Goal: Communication & Community: Answer question/provide support

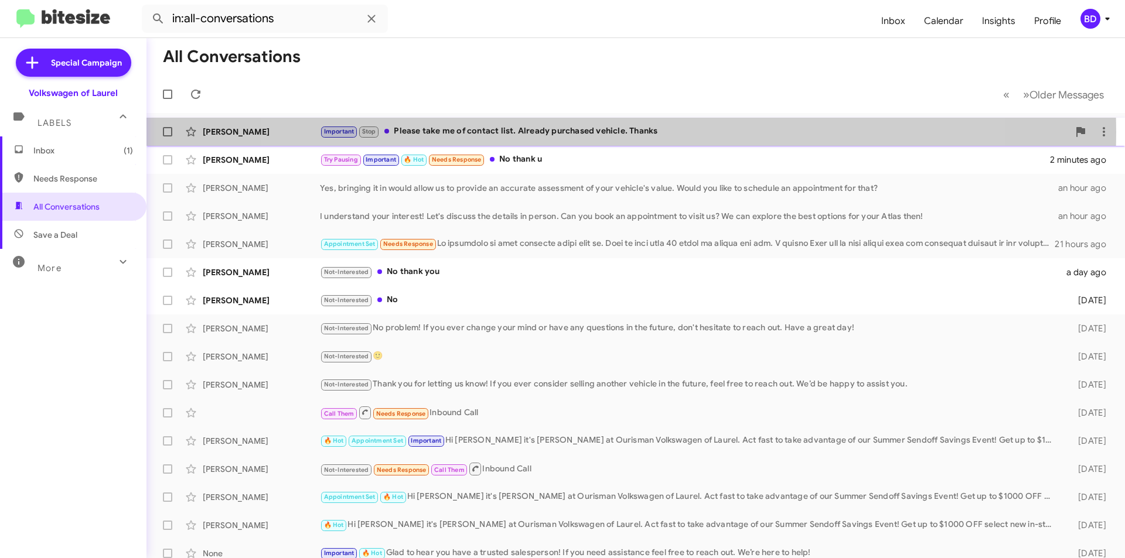
click at [614, 132] on div "Important Stop Please take me of contact list. Already purchased vehicle. Thanks" at bounding box center [694, 131] width 749 height 13
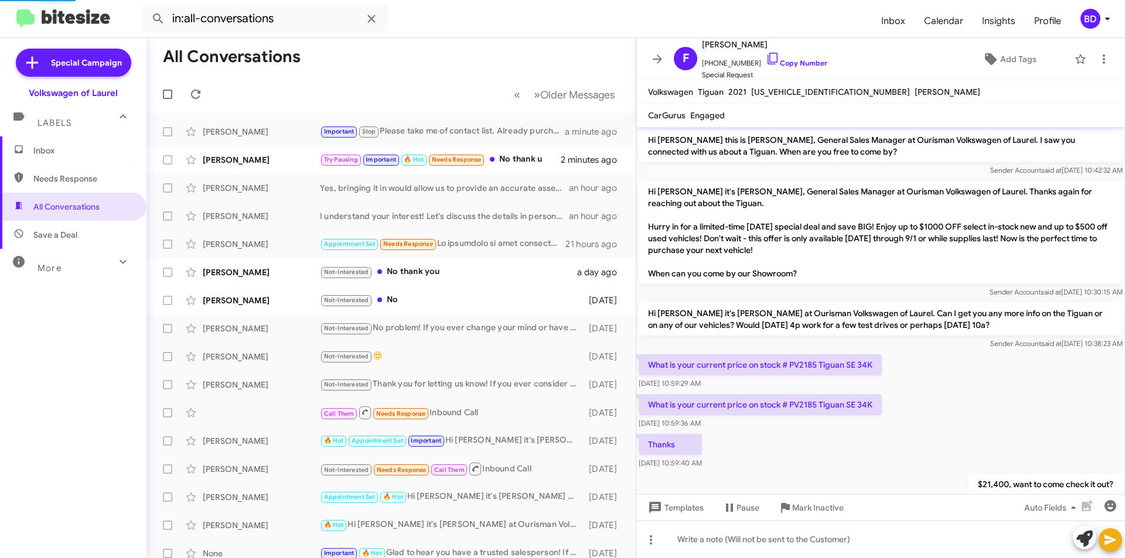
scroll to position [427, 0]
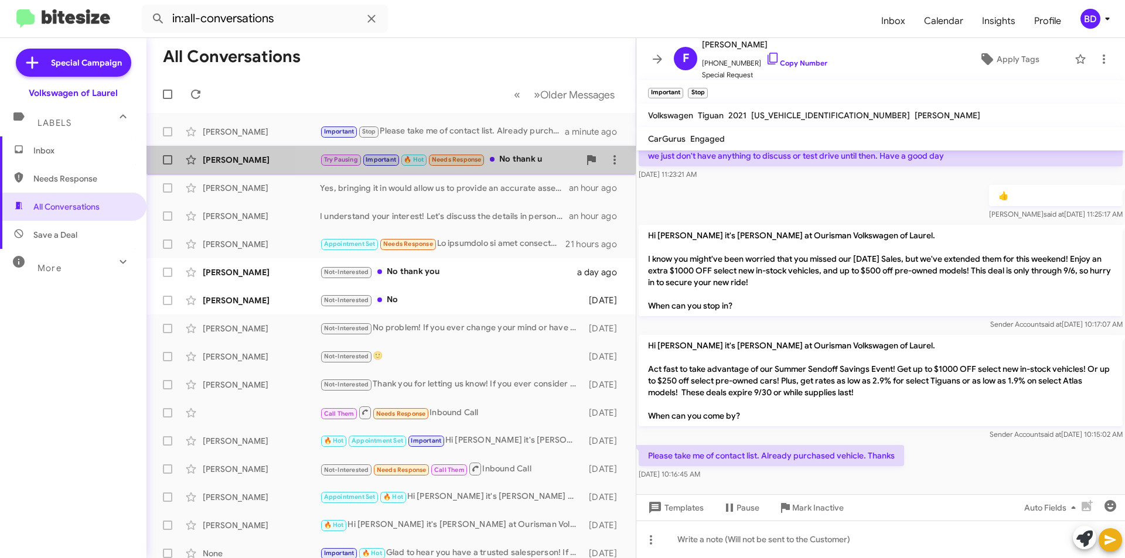
click at [517, 152] on div "Donna Buitrago Try Pausing Important 🔥 Hot Needs Response No thank u 2 minutes …" at bounding box center [391, 159] width 470 height 23
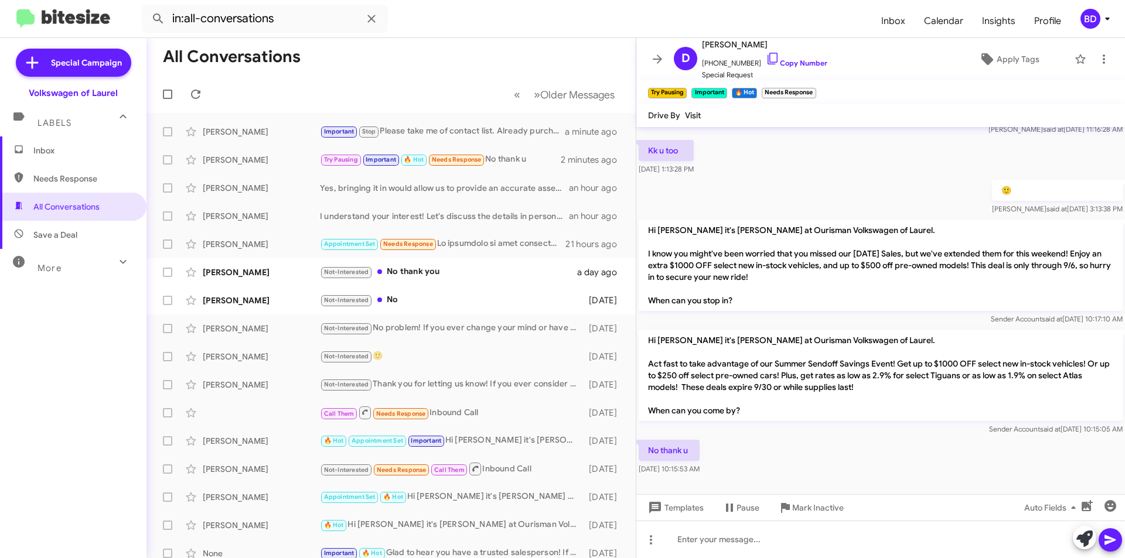
scroll to position [715, 0]
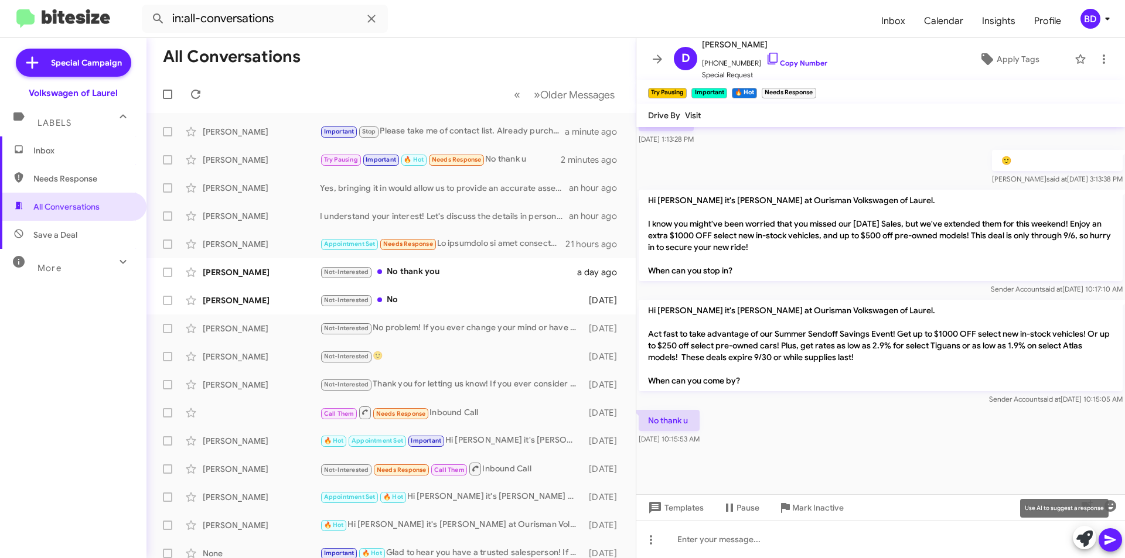
click at [1086, 534] on icon at bounding box center [1084, 539] width 16 height 16
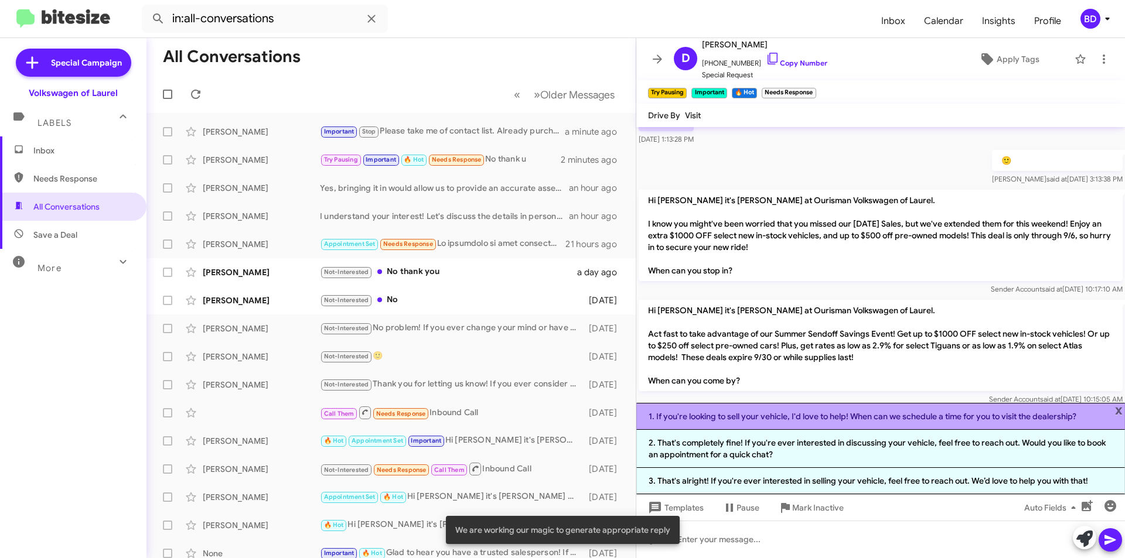
click at [833, 416] on li "1. If you're looking to sell your vehicle, I'd love to help! When can we schedu…" at bounding box center [880, 416] width 488 height 27
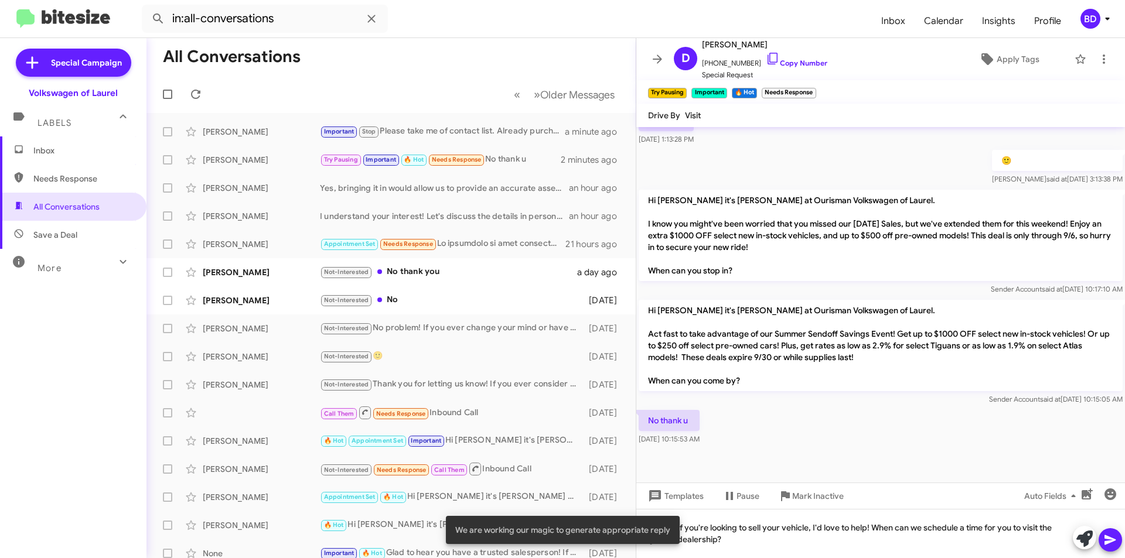
click at [1108, 537] on icon at bounding box center [1110, 540] width 14 height 14
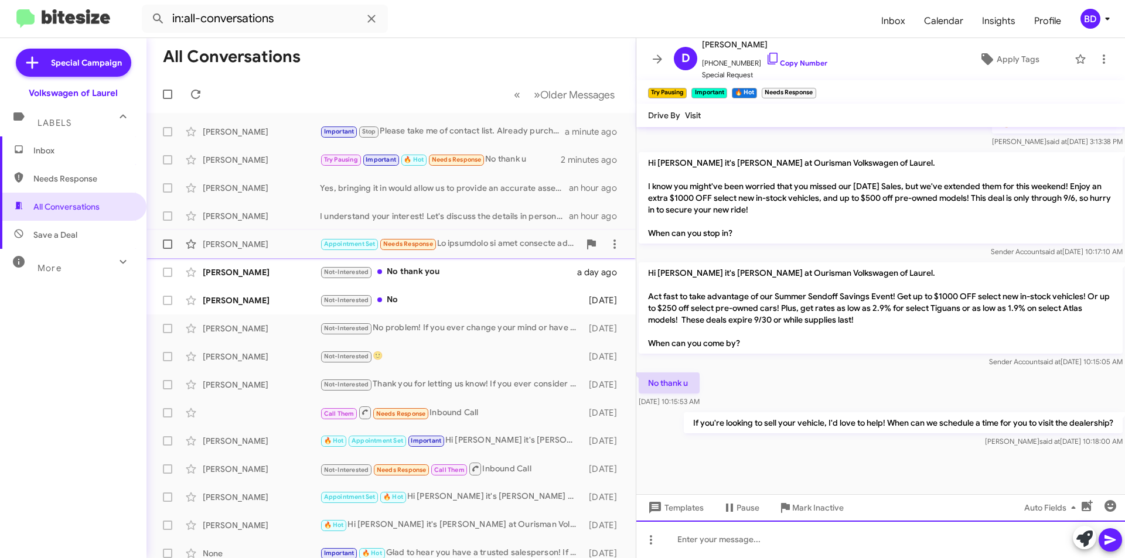
scroll to position [758, 0]
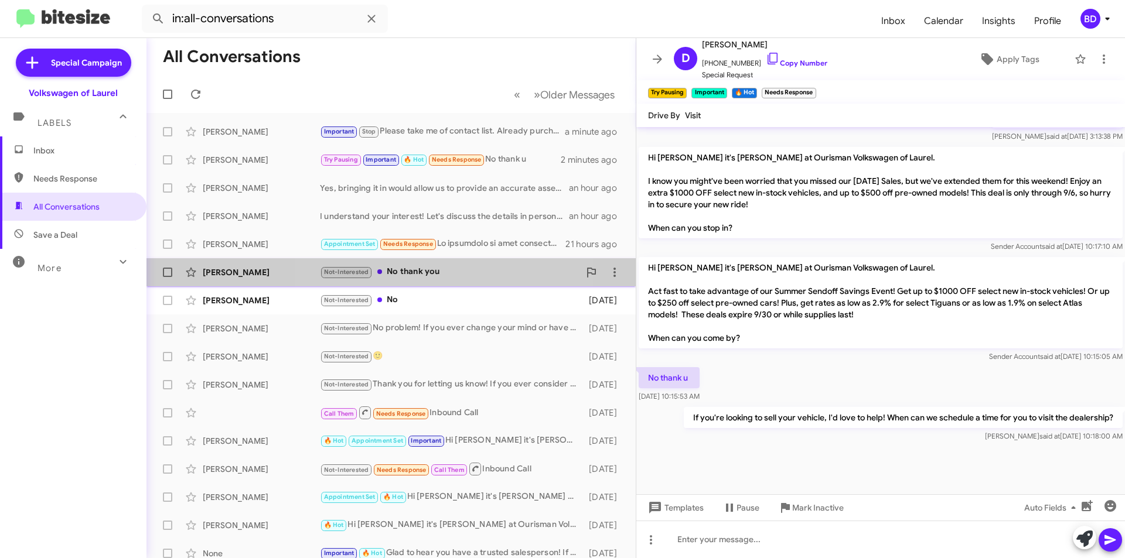
click at [452, 272] on div "Not-Interested No thank you" at bounding box center [449, 271] width 259 height 13
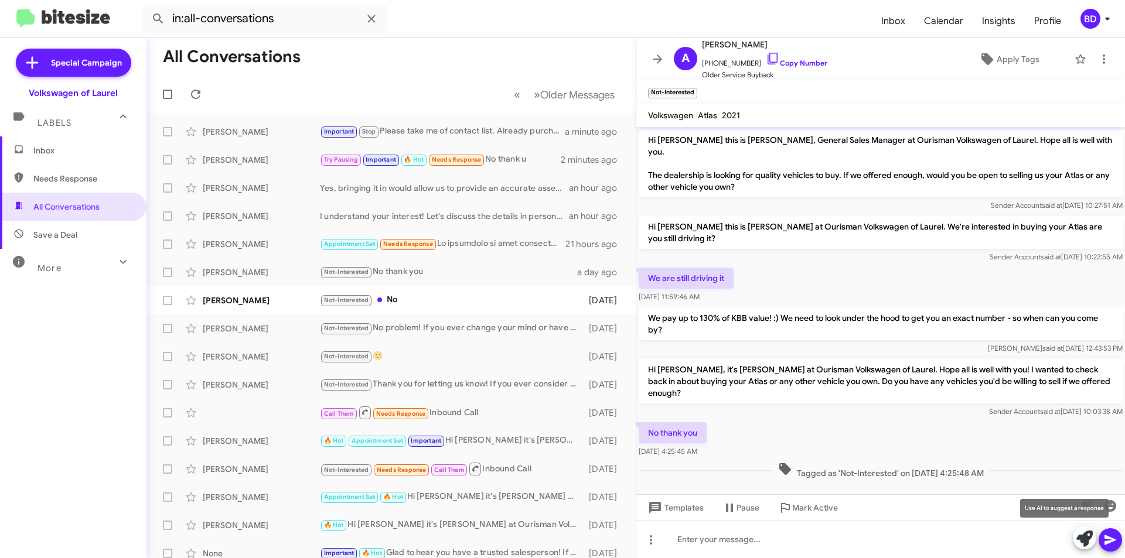
click at [1082, 537] on icon at bounding box center [1084, 539] width 16 height 16
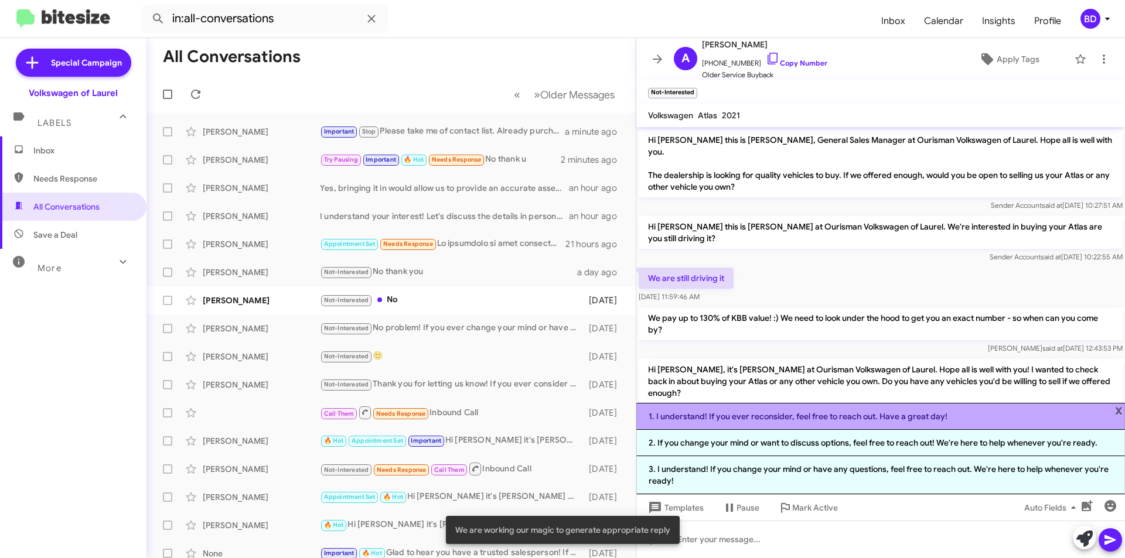
click at [853, 410] on li "1. I understand! If you ever reconsider, feel free to reach out. Have a great d…" at bounding box center [880, 416] width 488 height 27
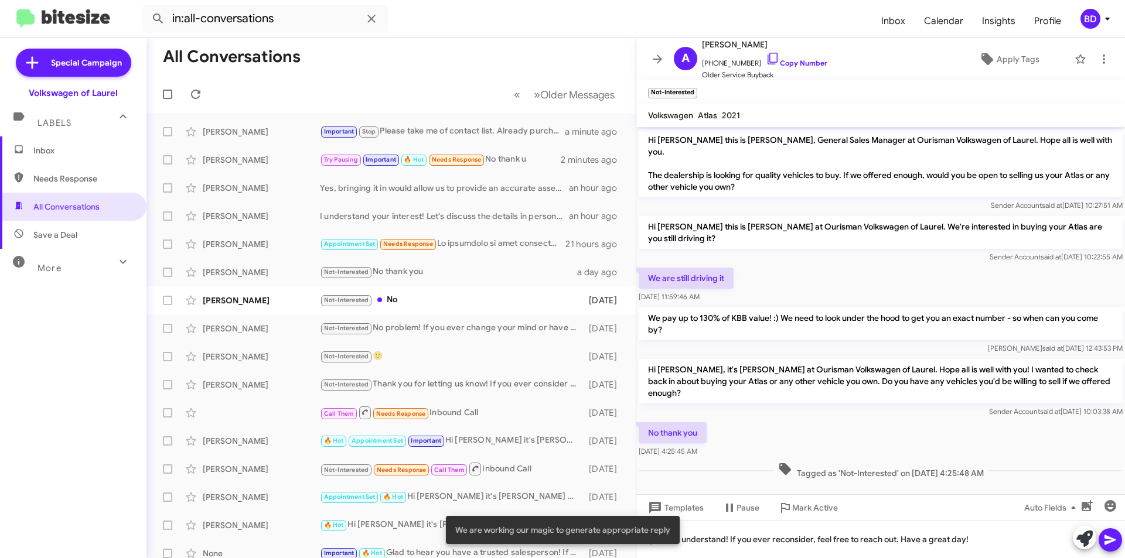
click at [1112, 534] on icon at bounding box center [1110, 540] width 14 height 14
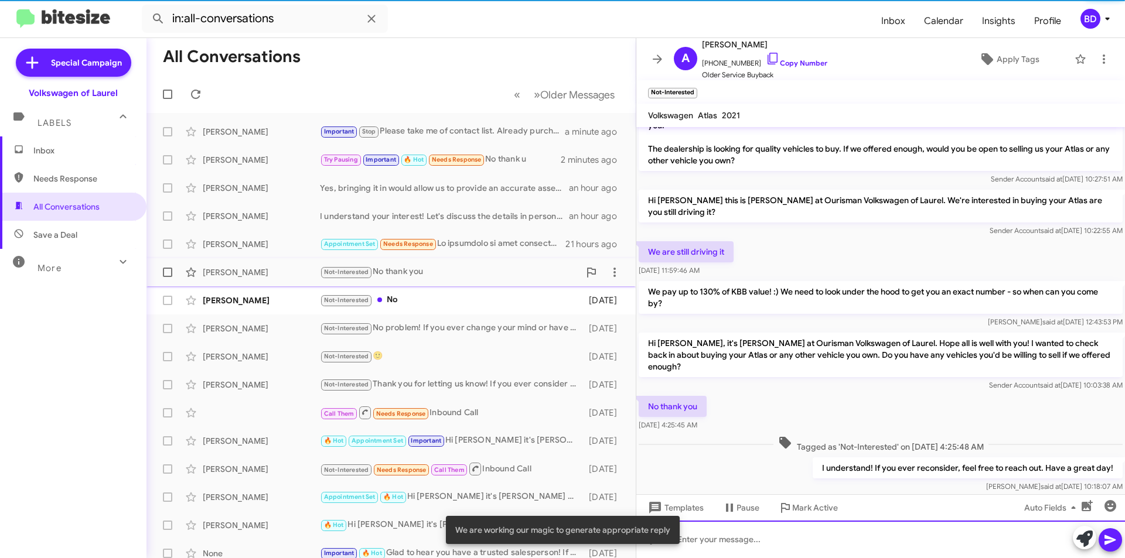
scroll to position [27, 0]
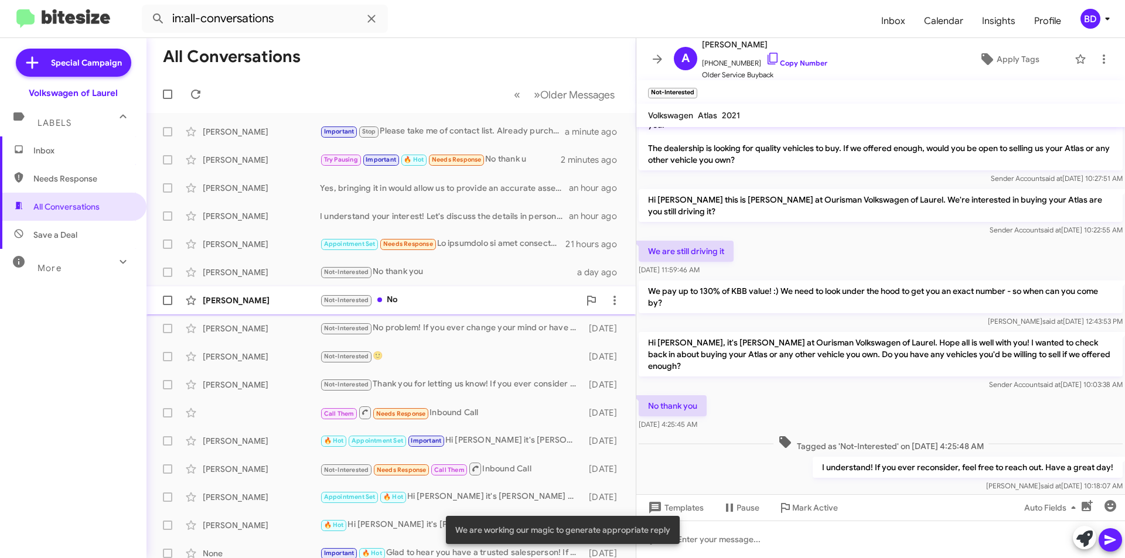
click at [419, 302] on div "Not-Interested No" at bounding box center [449, 299] width 259 height 13
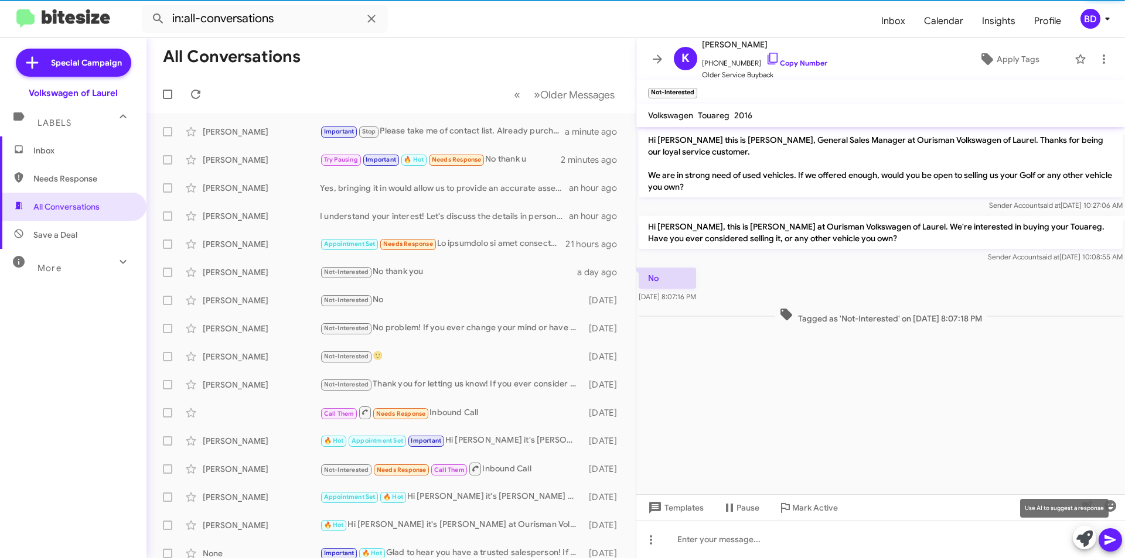
click at [1091, 539] on icon at bounding box center [1084, 539] width 16 height 16
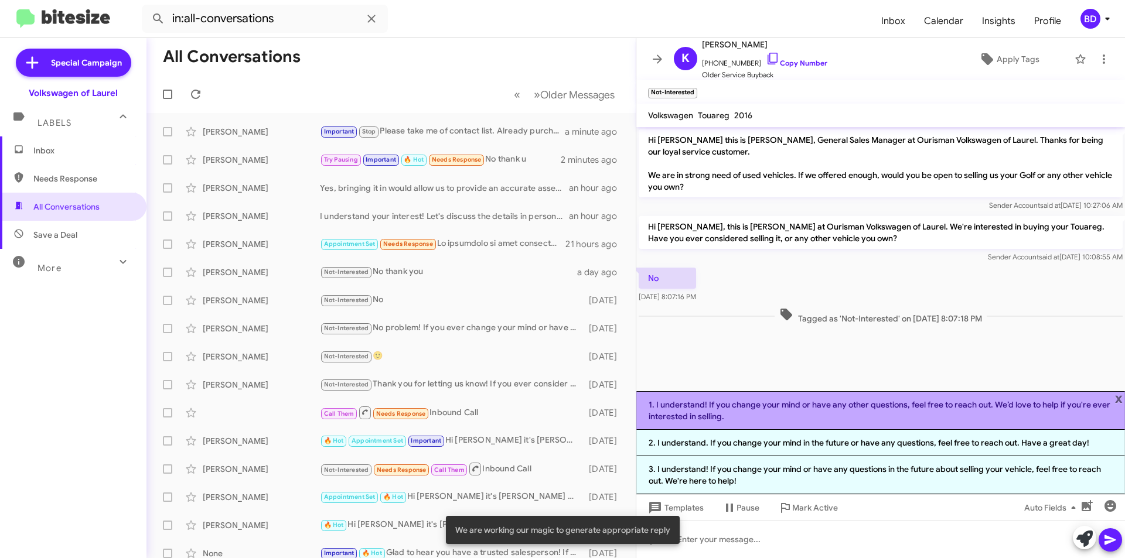
drag, startPoint x: 845, startPoint y: 414, endPoint x: 952, endPoint y: 455, distance: 114.8
click at [845, 413] on li "1. I understand! If you change your mind or have any other questions, feel free…" at bounding box center [880, 410] width 488 height 39
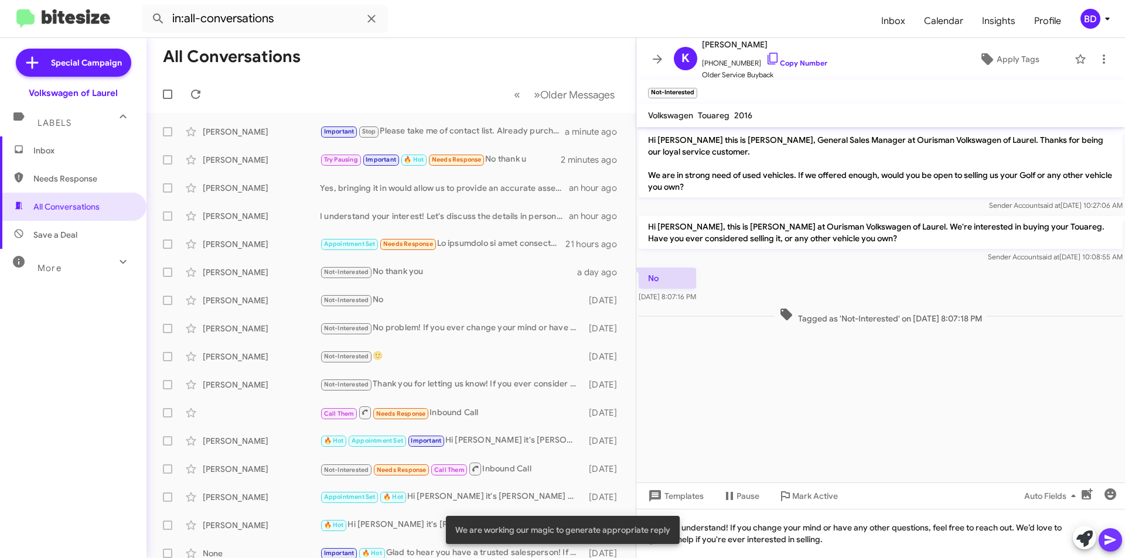
click at [1106, 537] on icon at bounding box center [1109, 540] width 11 height 10
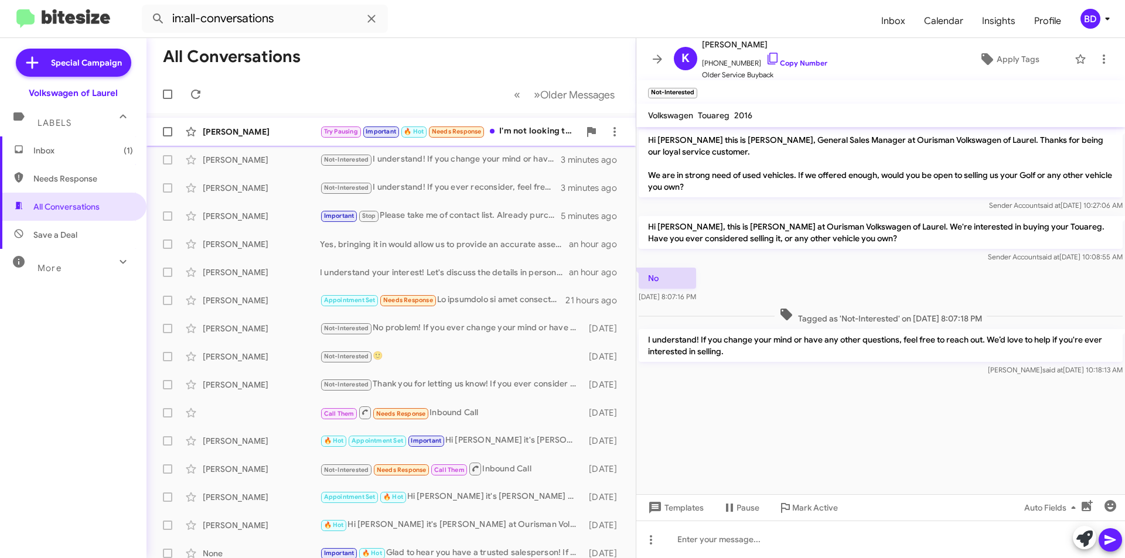
click at [293, 137] on div "[PERSON_NAME]" at bounding box center [261, 132] width 117 height 12
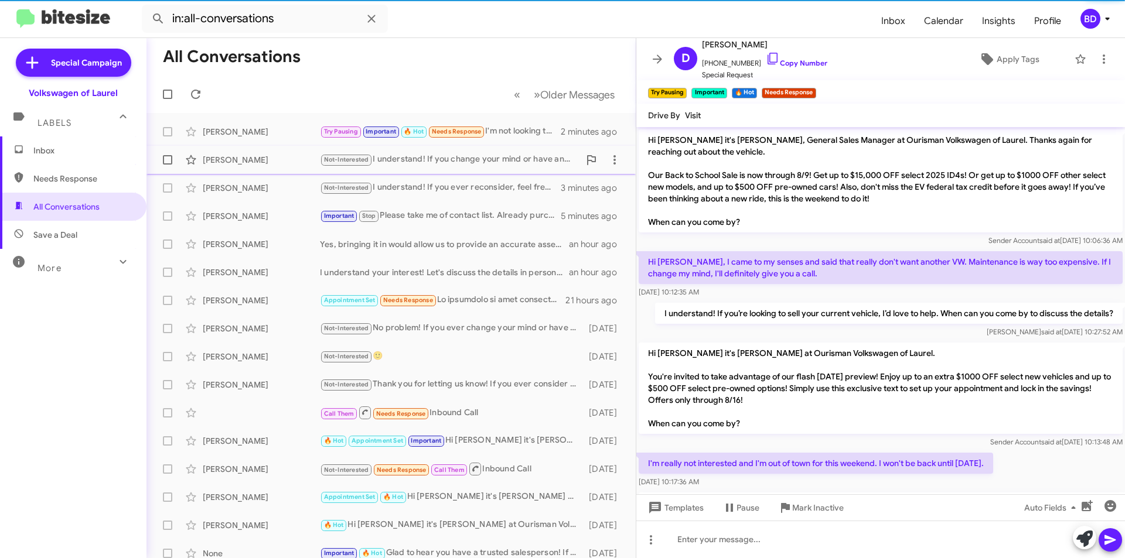
scroll to position [801, 0]
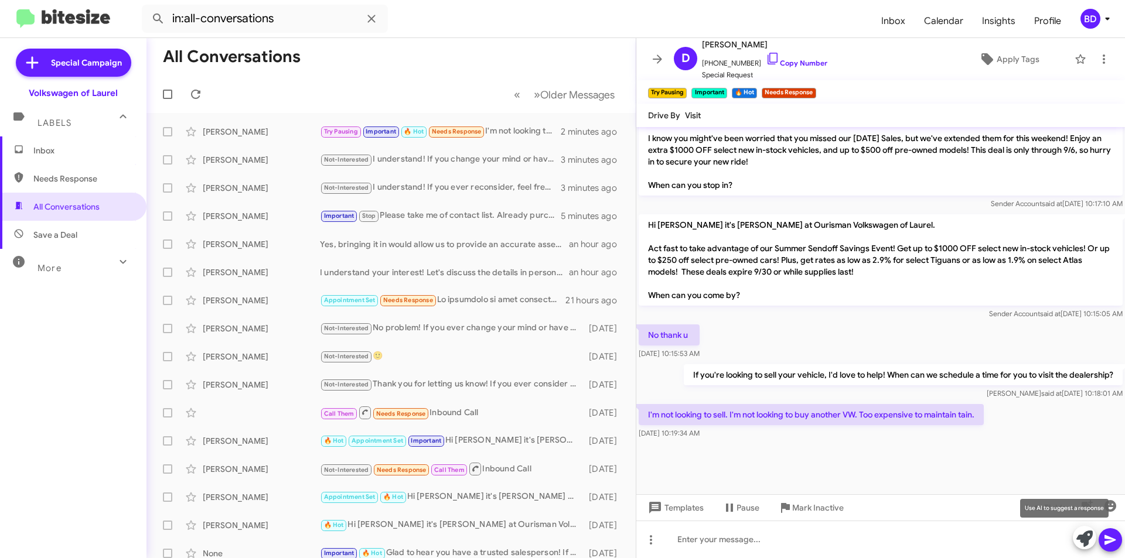
click at [1085, 544] on icon at bounding box center [1084, 539] width 16 height 16
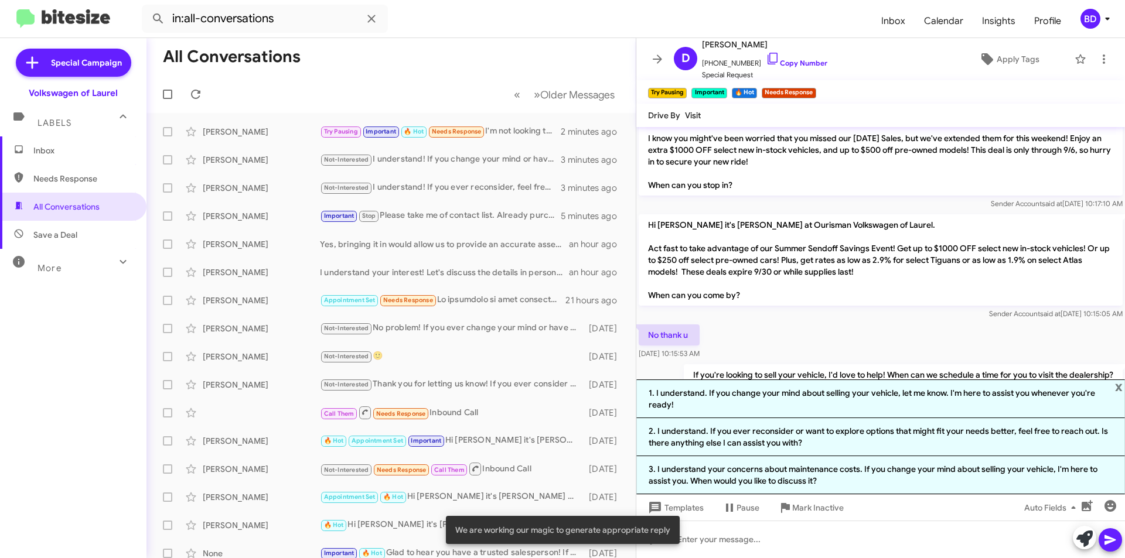
drag, startPoint x: 850, startPoint y: 400, endPoint x: 909, endPoint y: 409, distance: 59.3
click at [850, 399] on li "1. I understand. If you change your mind about selling your vehicle, let me kno…" at bounding box center [880, 399] width 488 height 39
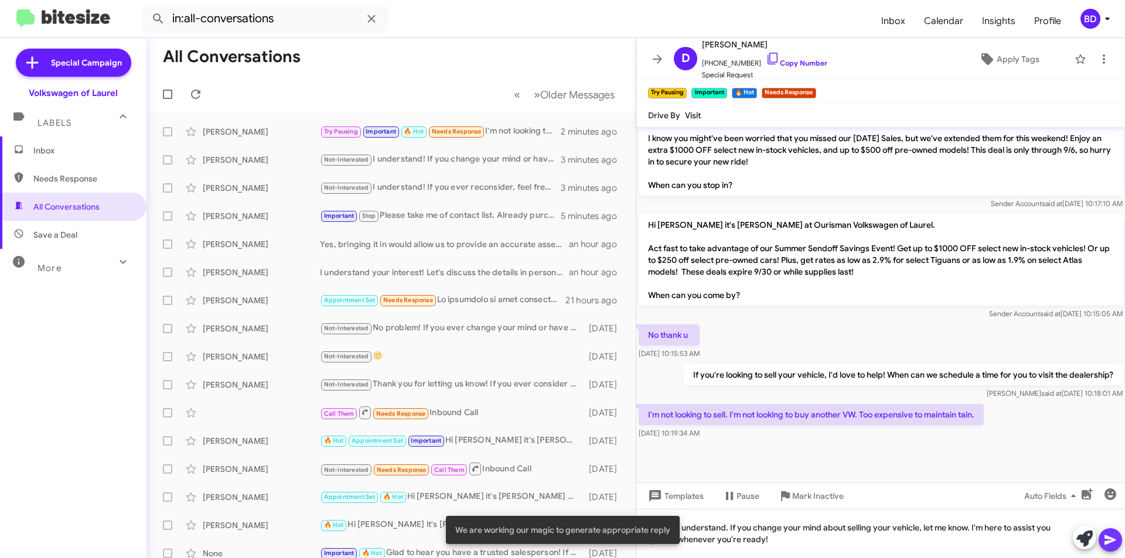
click at [1108, 541] on icon at bounding box center [1109, 540] width 11 height 10
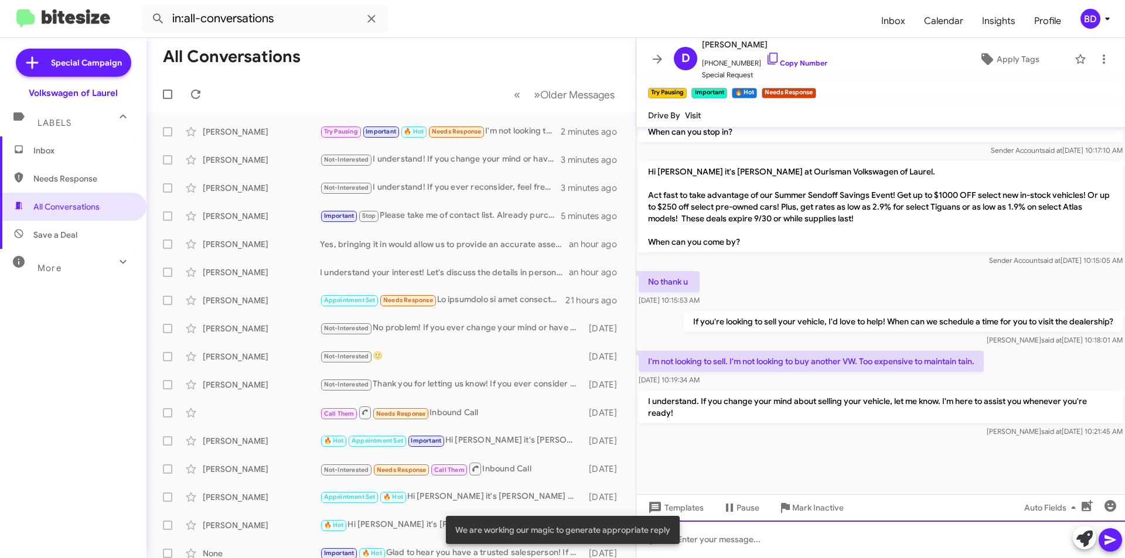
scroll to position [855, 0]
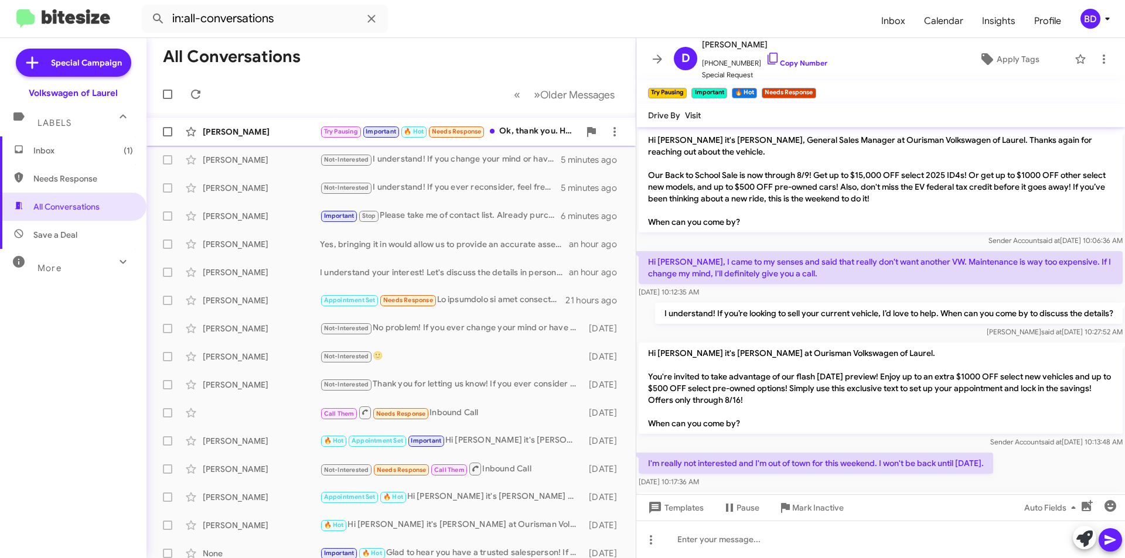
click at [531, 134] on div "Try Pausing Important 🔥 Hot Needs Response Ok, thank you. Have a nice day." at bounding box center [449, 131] width 259 height 13
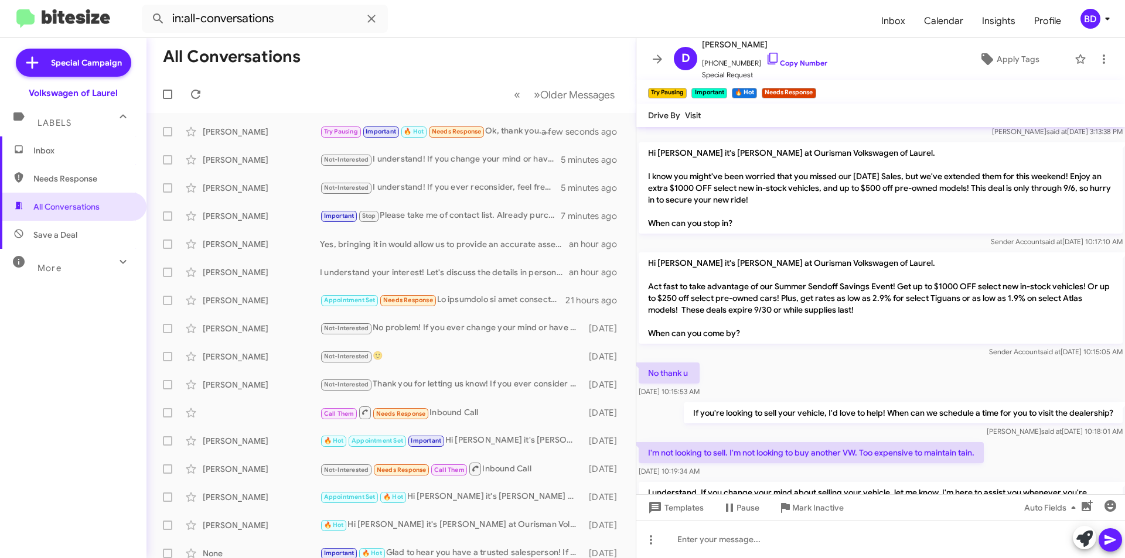
scroll to position [898, 0]
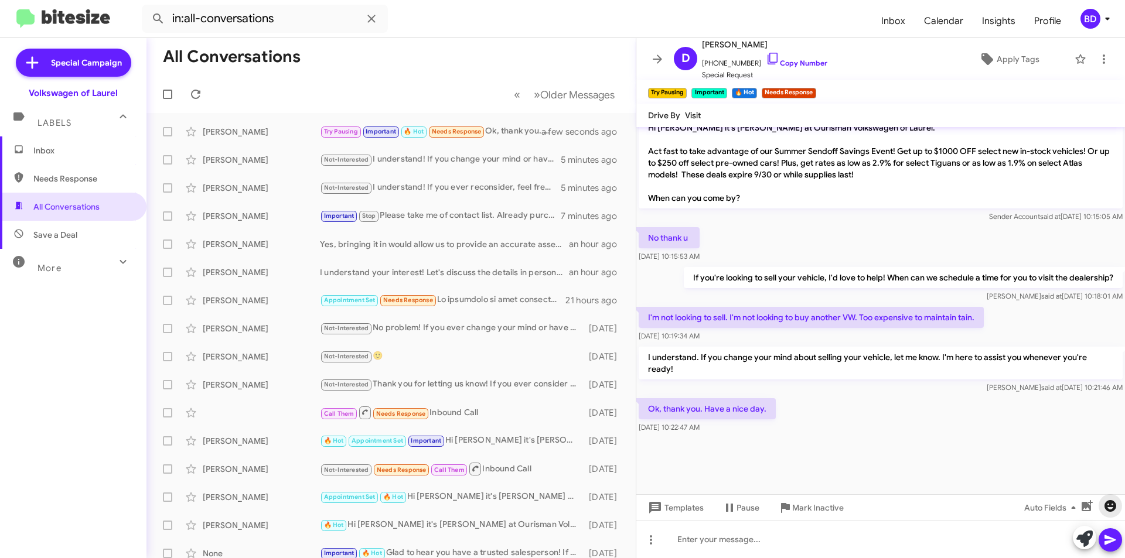
click at [1116, 504] on icon "button" at bounding box center [1110, 506] width 14 height 14
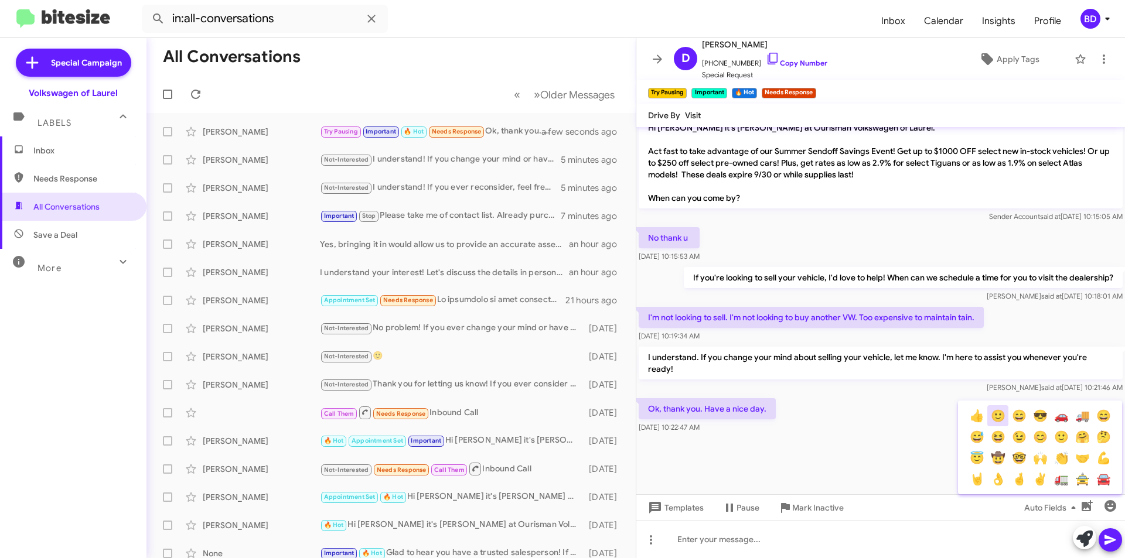
click at [997, 419] on button "🙂" at bounding box center [997, 415] width 21 height 21
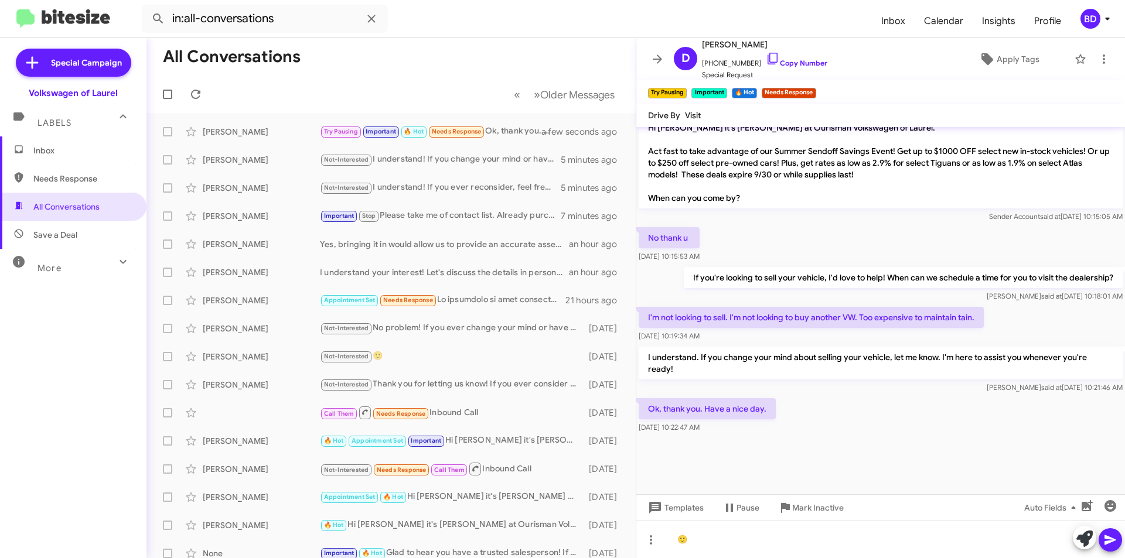
click at [1111, 540] on icon at bounding box center [1110, 540] width 14 height 14
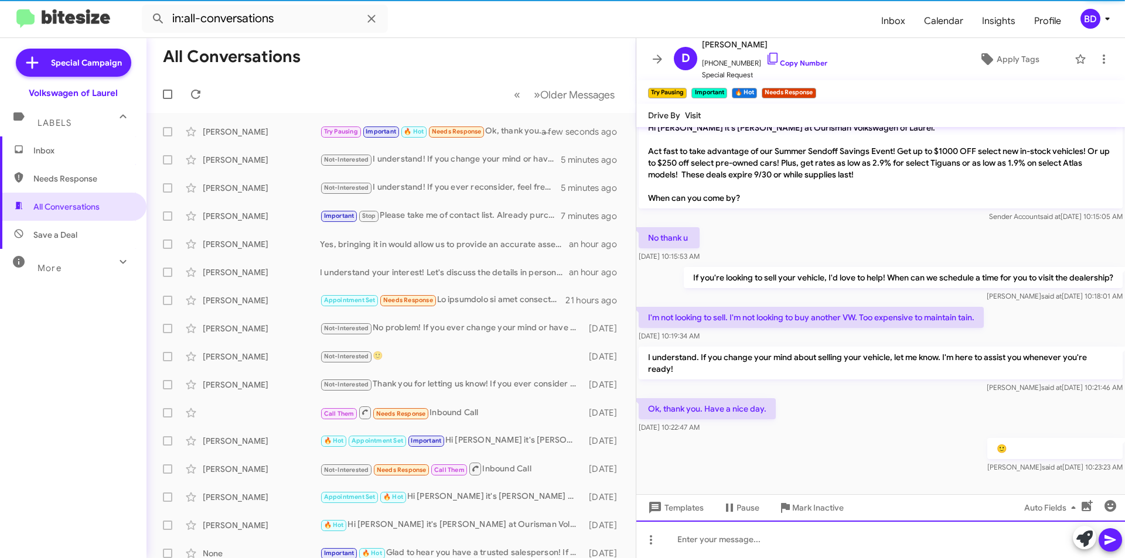
scroll to position [0, 0]
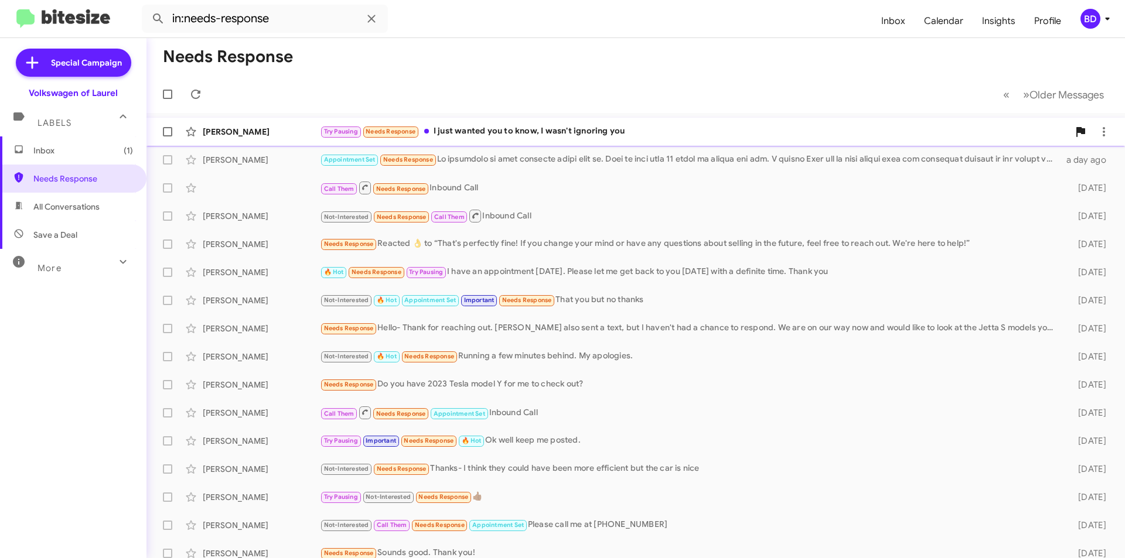
click at [590, 127] on div "Try Pausing Needs Response I just wanted you to know, I wasn't ignoring you" at bounding box center [694, 131] width 749 height 13
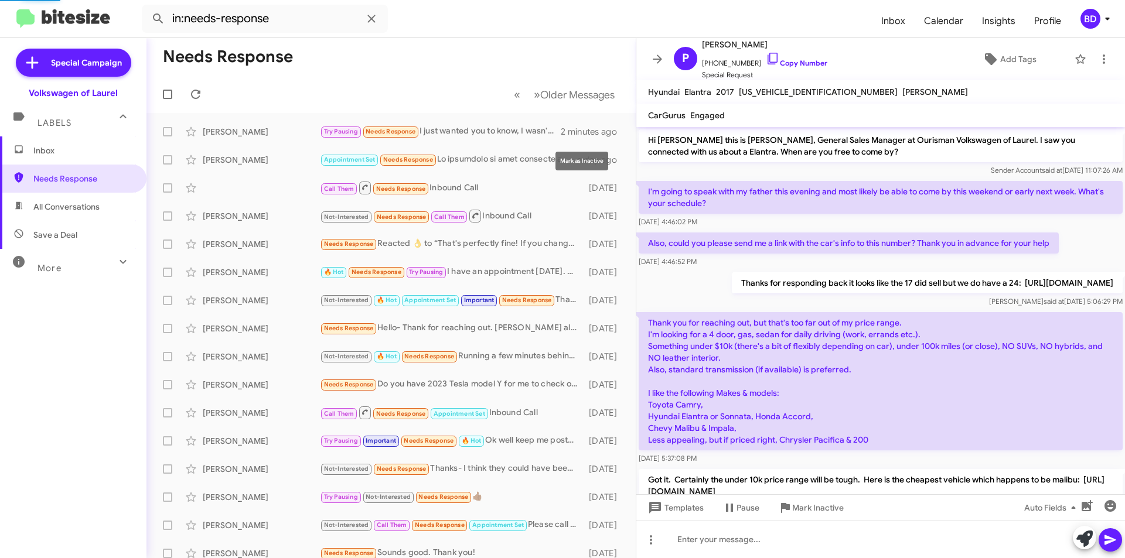
scroll to position [610, 0]
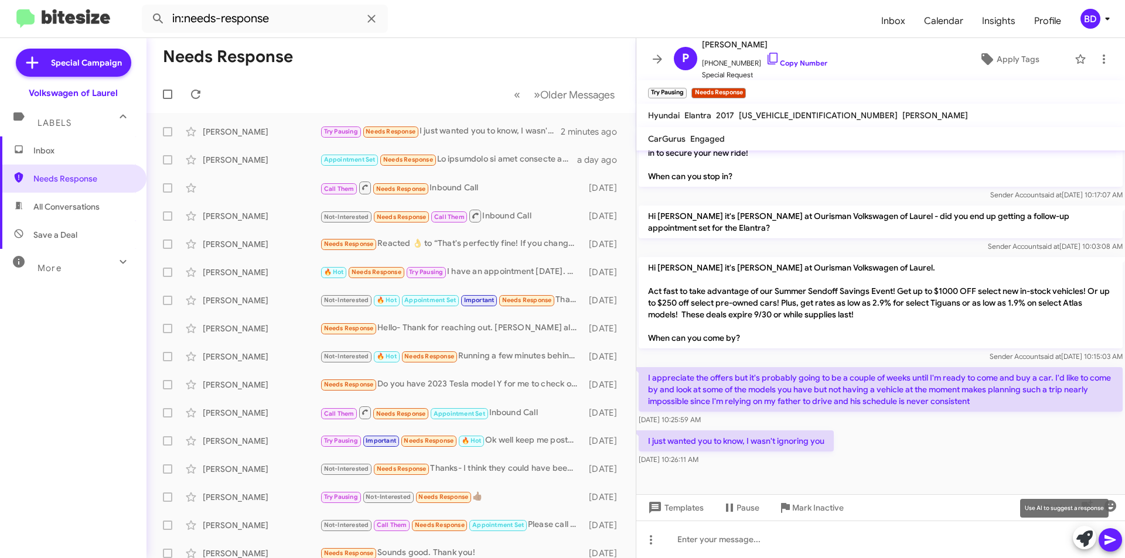
click at [1086, 542] on icon at bounding box center [1084, 539] width 16 height 16
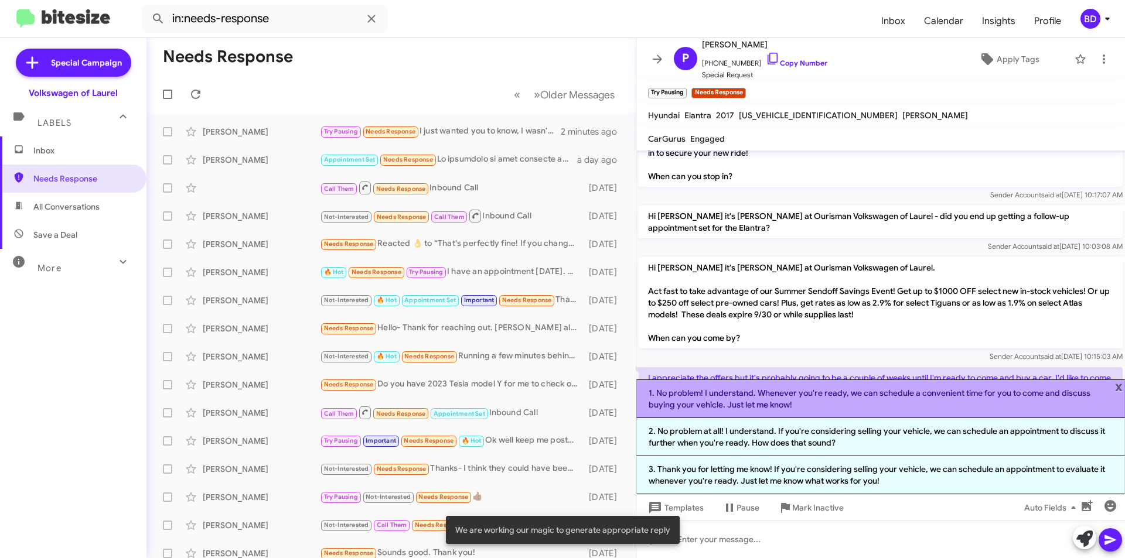
click at [836, 402] on li "1. No problem! I understand. Whenever you're ready, we can schedule a convenien…" at bounding box center [880, 399] width 488 height 39
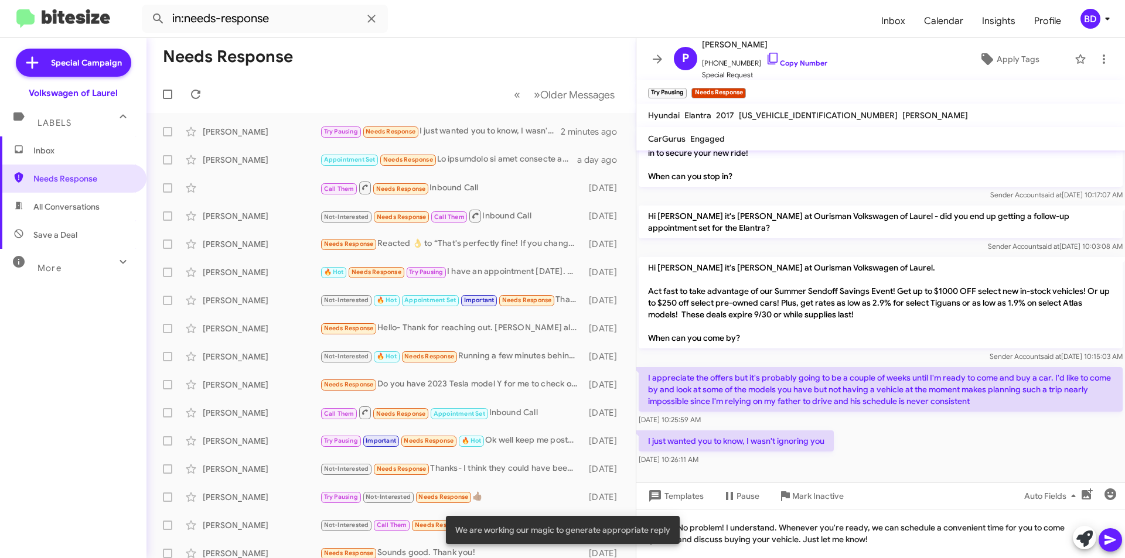
click at [1113, 540] on icon at bounding box center [1109, 540] width 11 height 10
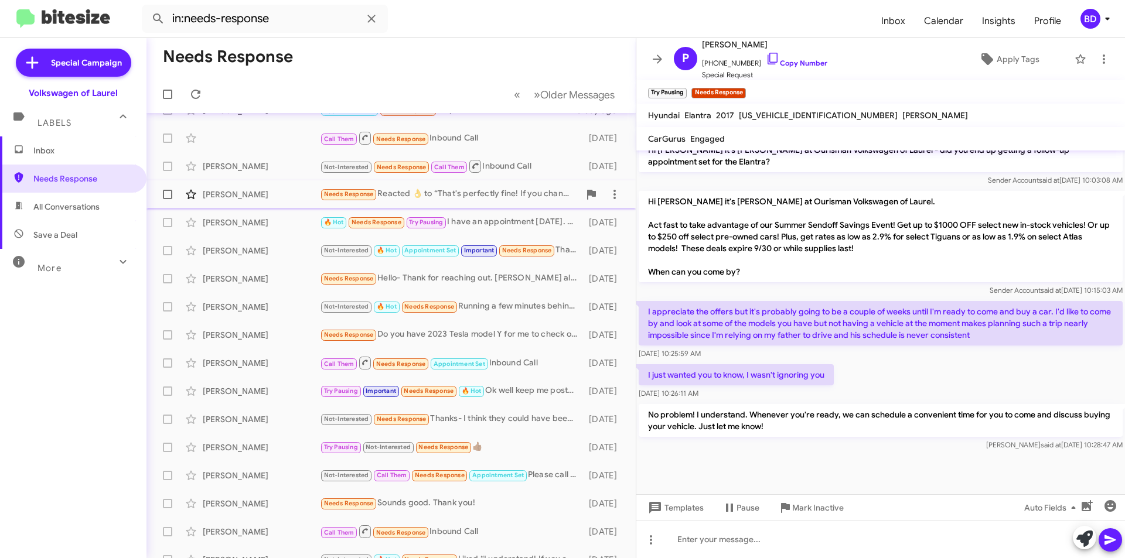
scroll to position [0, 0]
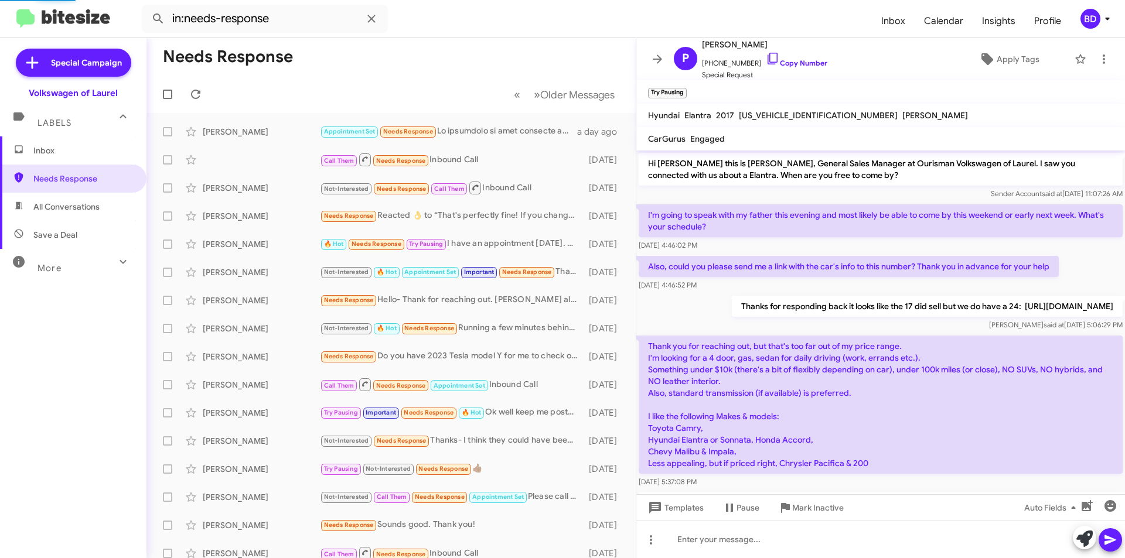
scroll to position [665, 0]
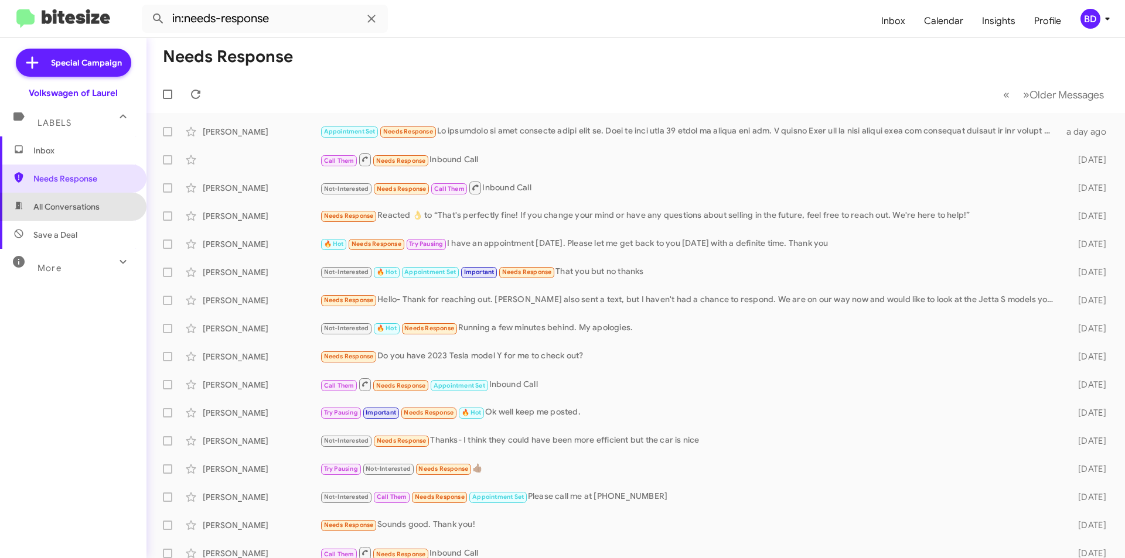
click at [74, 209] on span "All Conversations" at bounding box center [66, 207] width 66 height 12
type input "in:all-conversations"
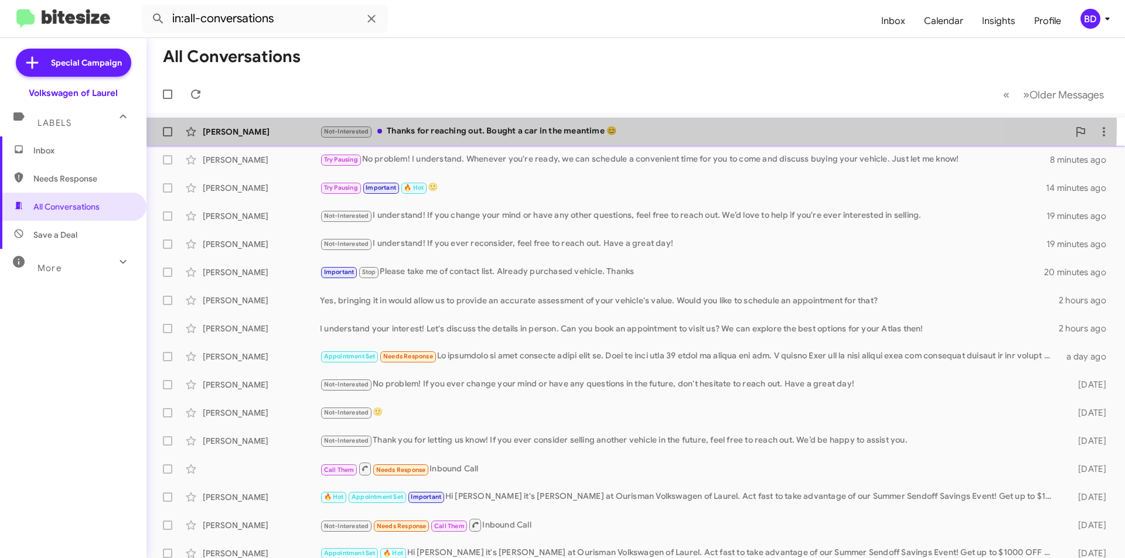
click at [466, 125] on div "Not-Interested Thanks for reaching out. Bought a car in the meantime 😊" at bounding box center [694, 131] width 749 height 13
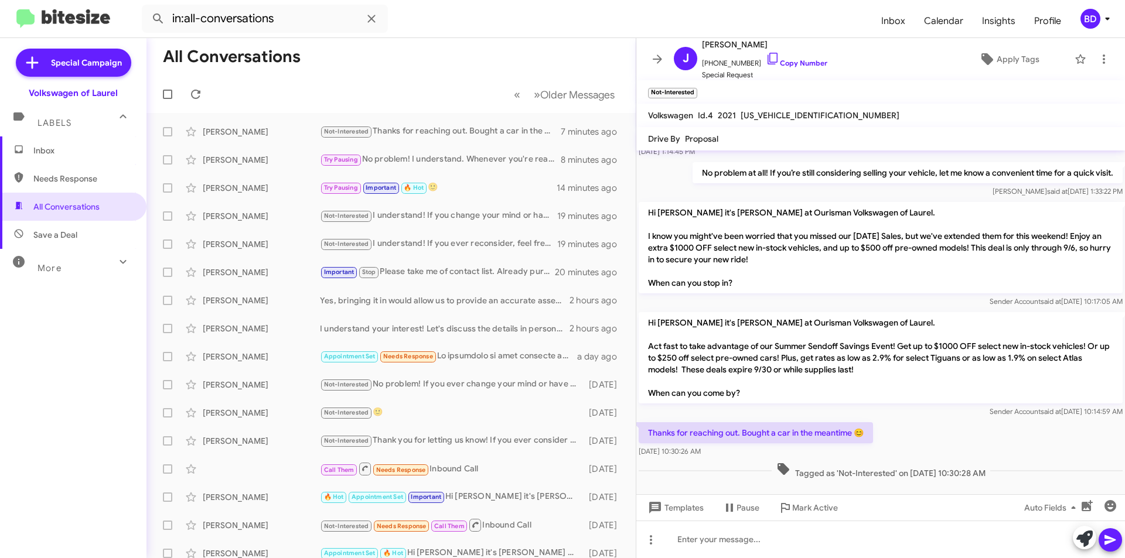
scroll to position [101, 0]
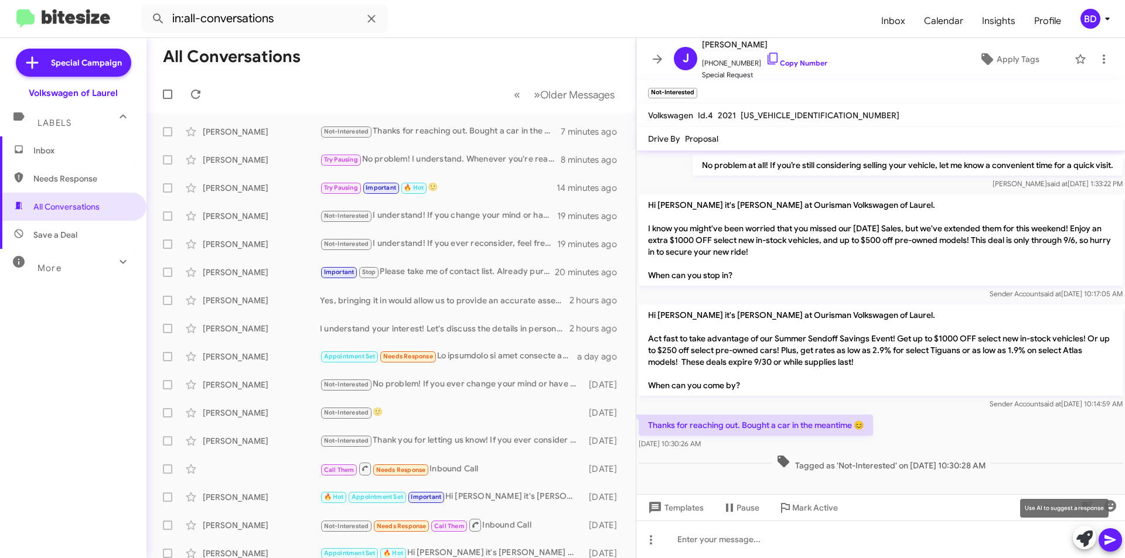
click at [1087, 537] on icon at bounding box center [1084, 539] width 16 height 16
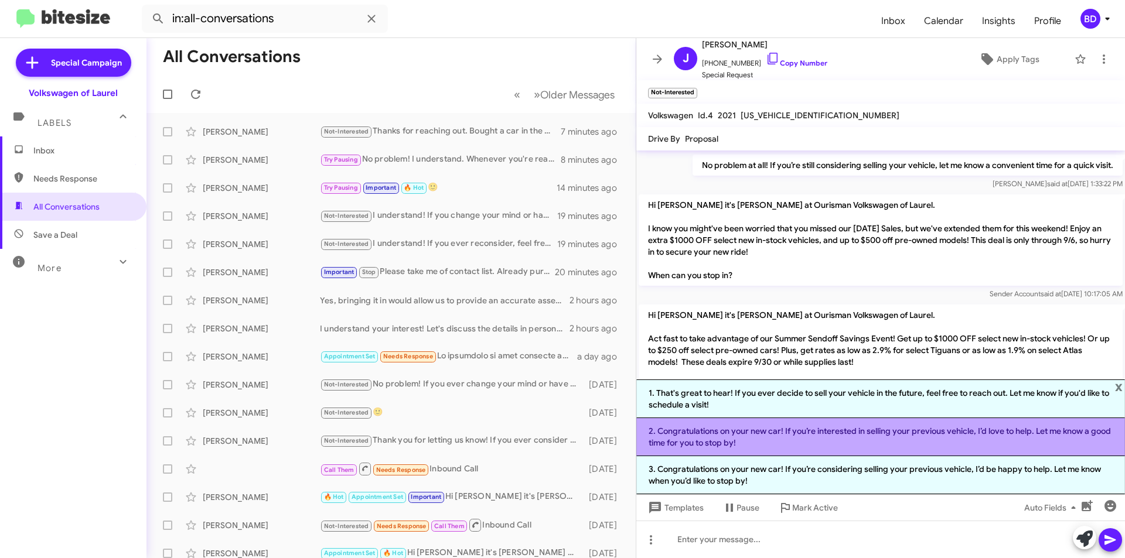
click at [862, 434] on li "2. Congratulations on your new car! If you’re interested in selling your previo…" at bounding box center [880, 437] width 488 height 38
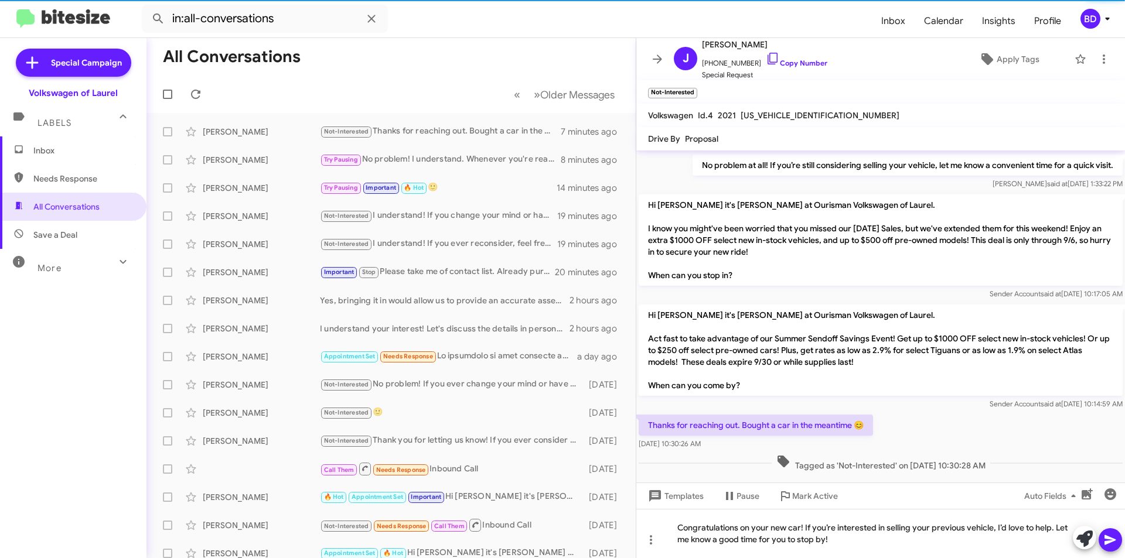
click at [1114, 542] on icon at bounding box center [1110, 540] width 14 height 14
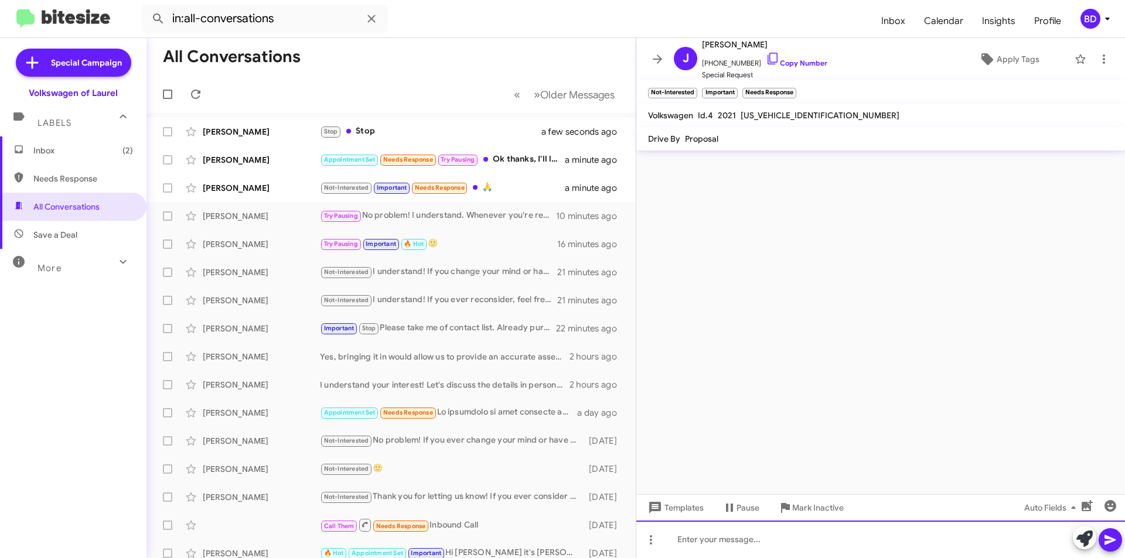
scroll to position [0, 0]
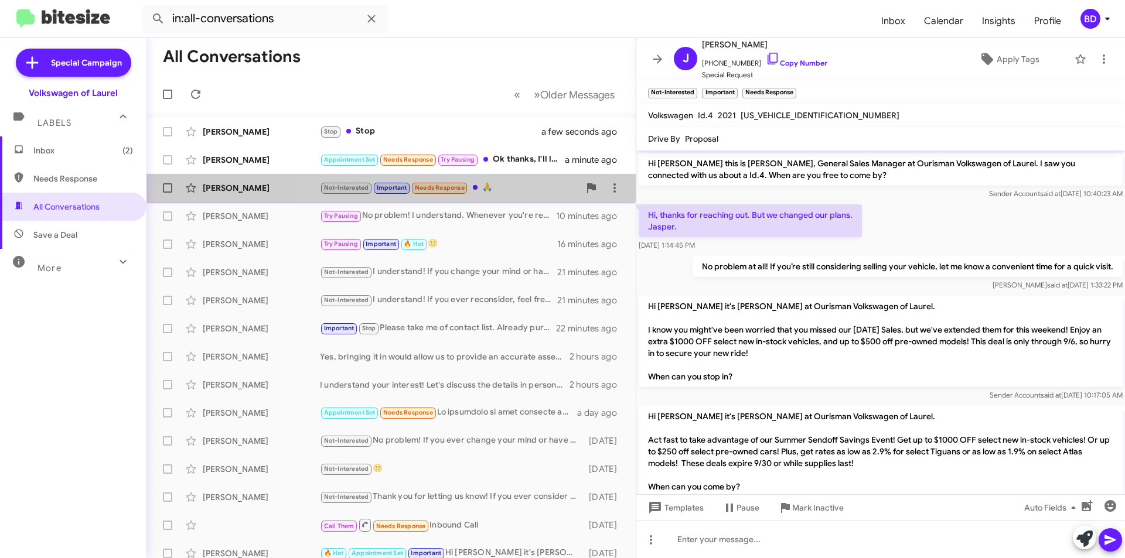
click at [516, 192] on div "Not-Interested Important Needs Response 🙏" at bounding box center [449, 187] width 259 height 13
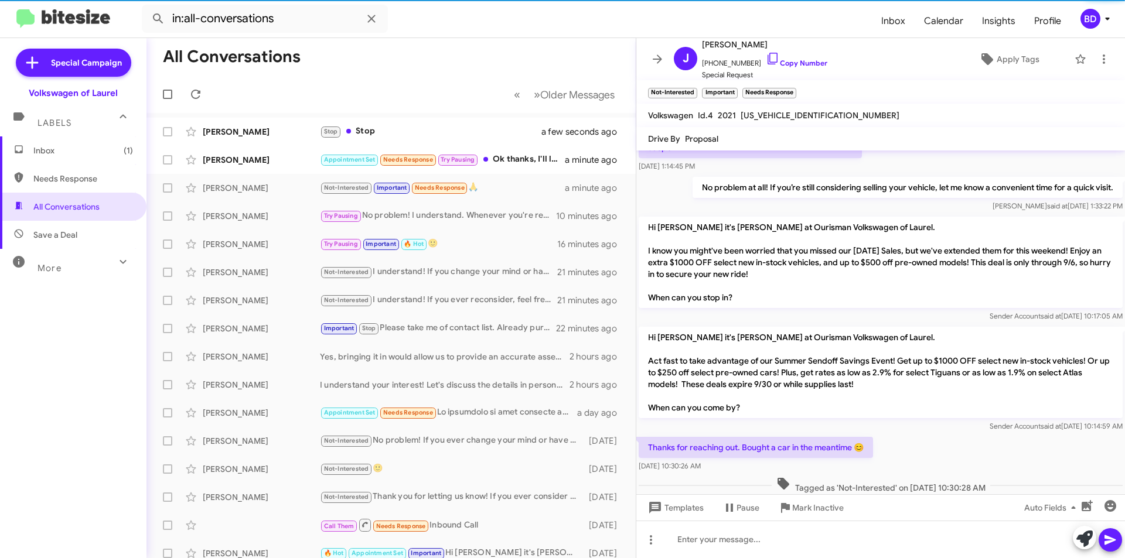
scroll to position [199, 0]
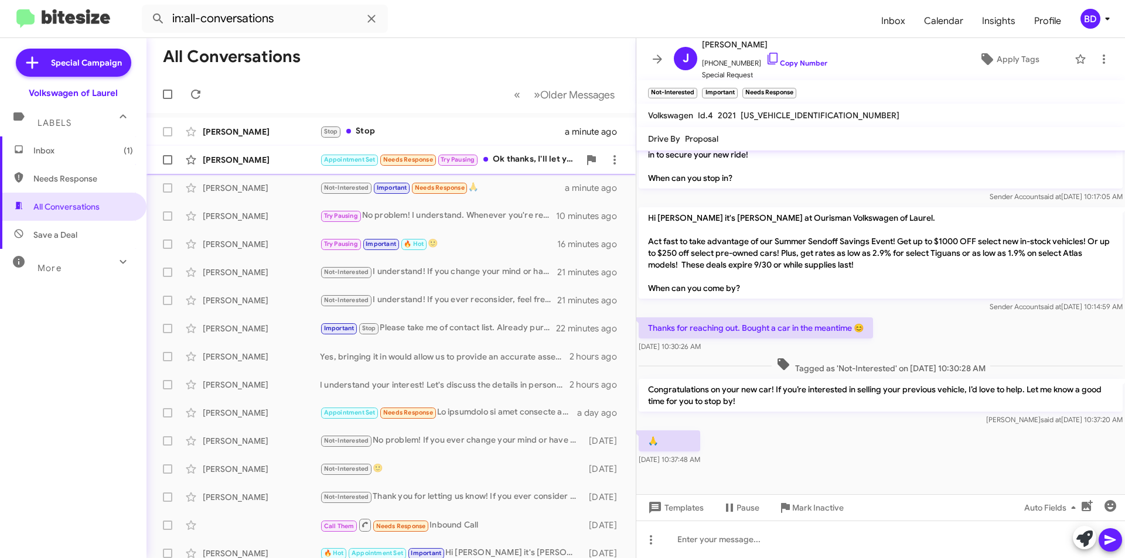
click at [520, 153] on div "Appointment Set Needs Response Try Pausing Ok thanks, I'll let you know" at bounding box center [449, 159] width 259 height 13
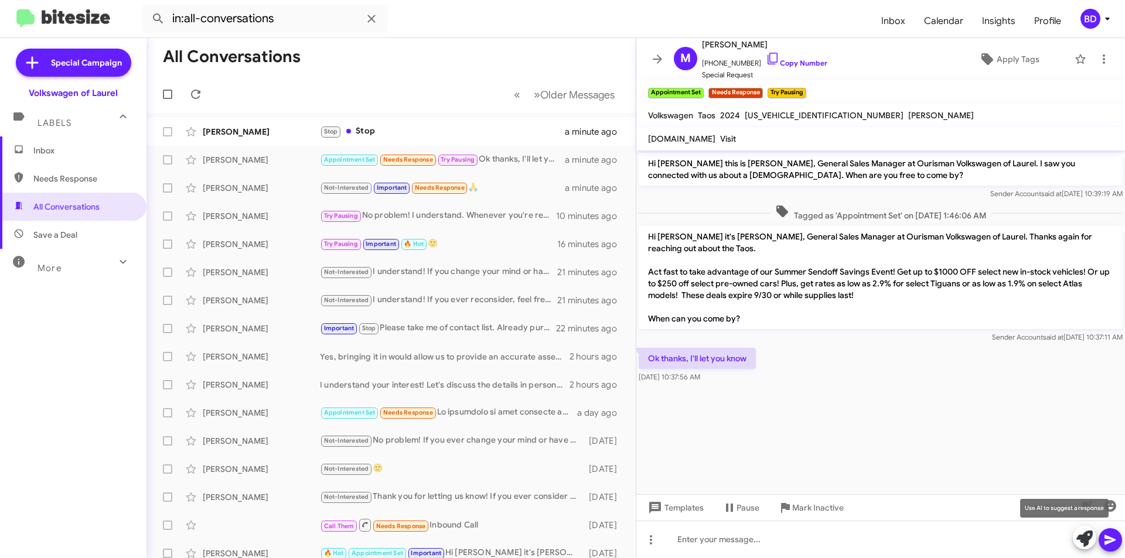
click at [1085, 534] on icon at bounding box center [1084, 539] width 16 height 16
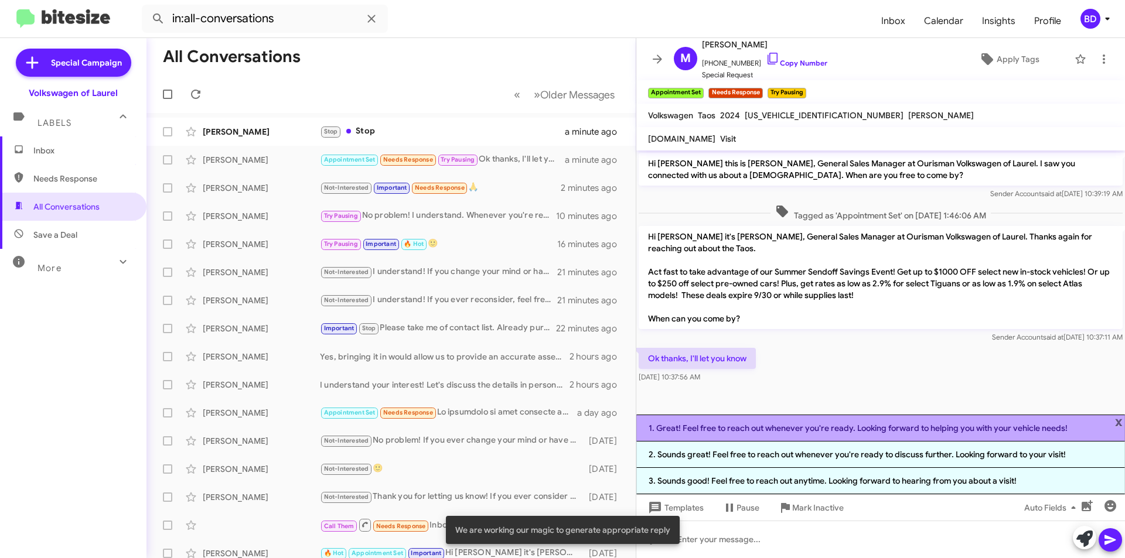
click at [808, 428] on li "1. Great! Feel free to reach out whenever you're ready. Looking forward to help…" at bounding box center [880, 428] width 488 height 27
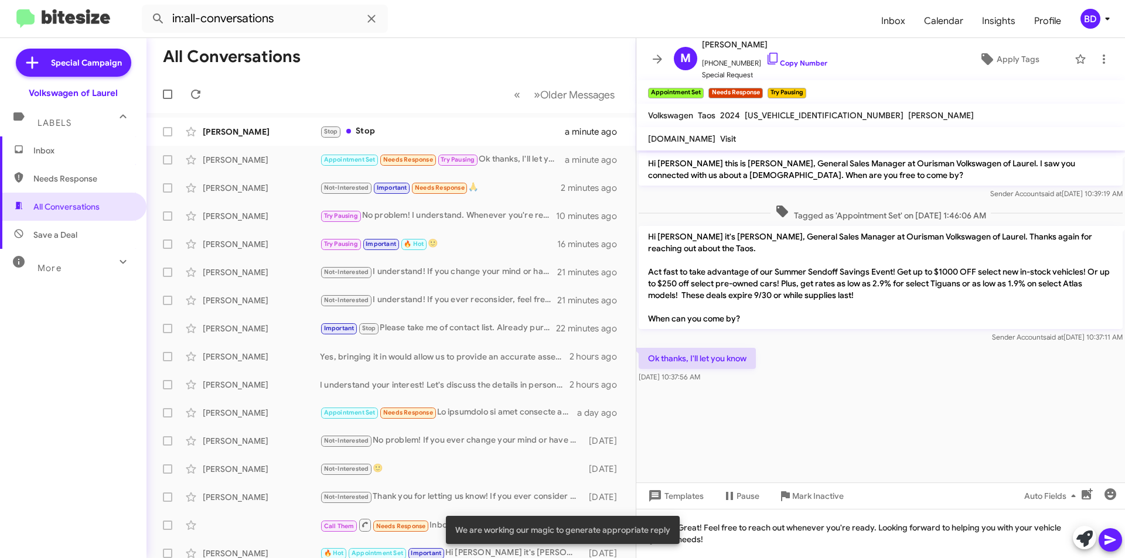
click at [1118, 537] on button at bounding box center [1109, 539] width 23 height 23
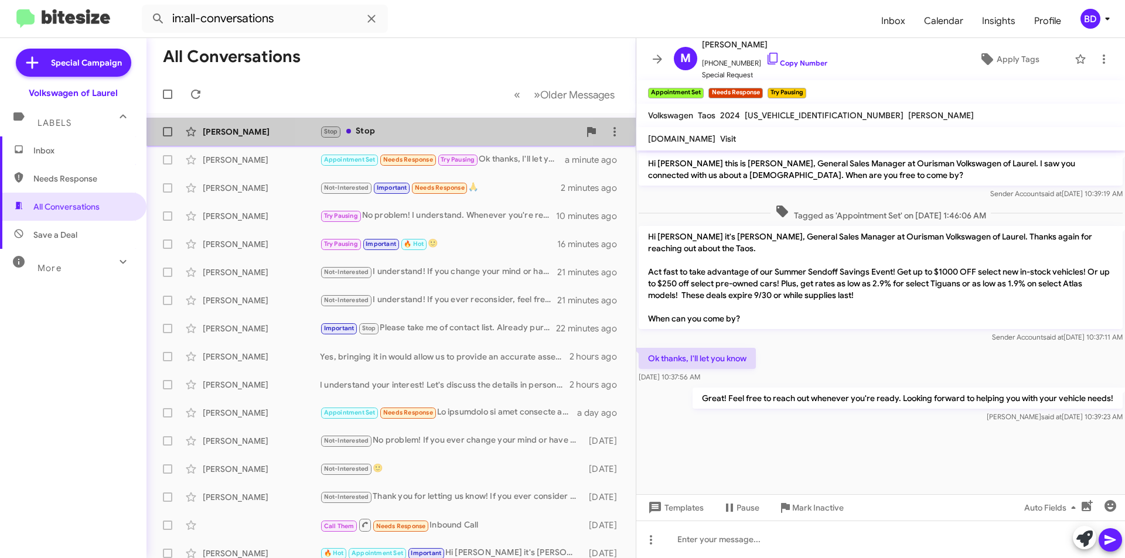
click at [430, 135] on div "Stop Stop" at bounding box center [449, 131] width 259 height 13
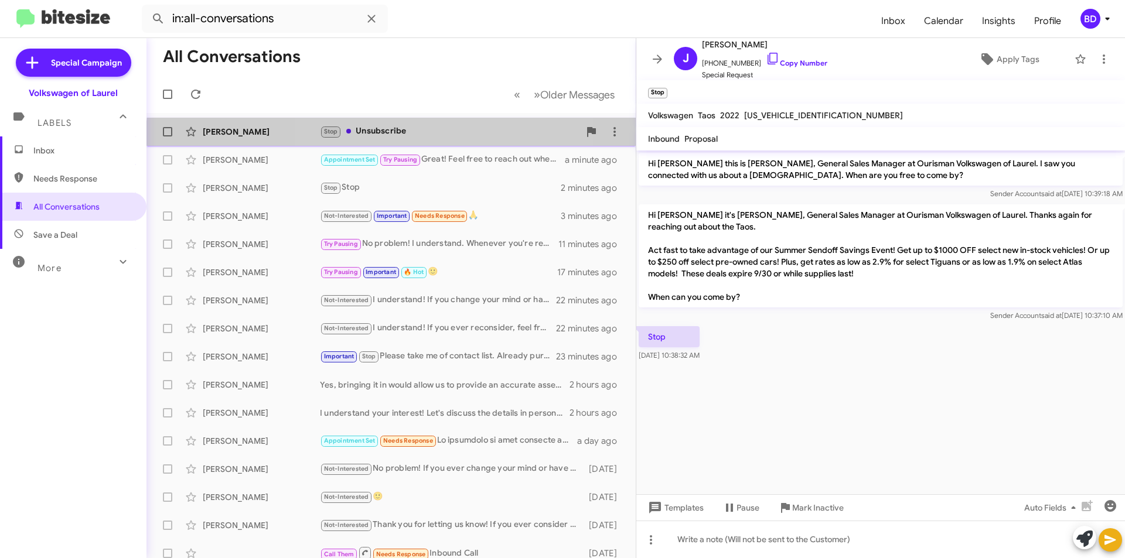
click at [400, 138] on div "Stop Unsubscribe" at bounding box center [449, 131] width 259 height 13
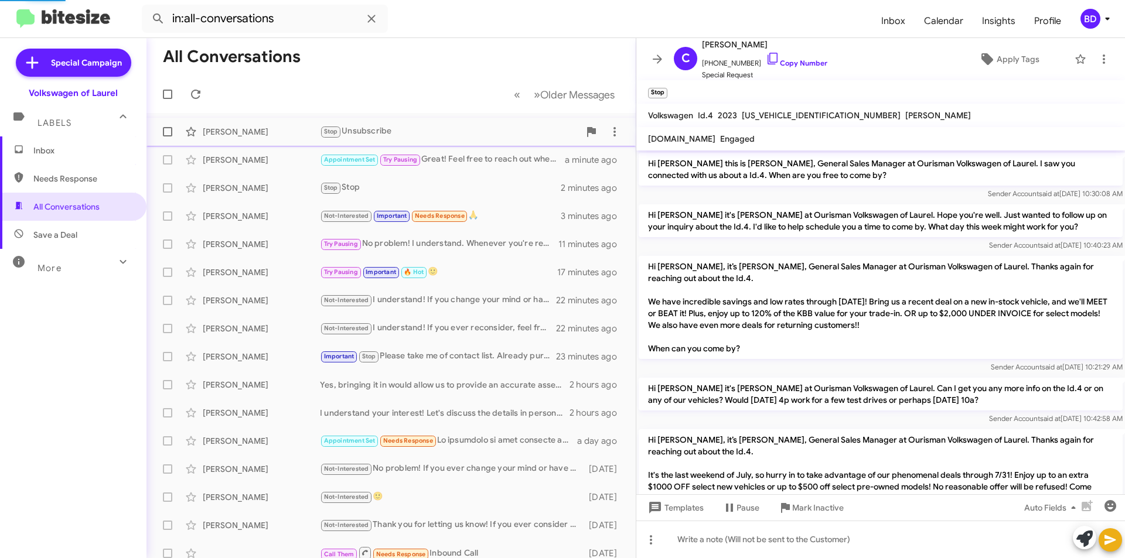
scroll to position [1082, 0]
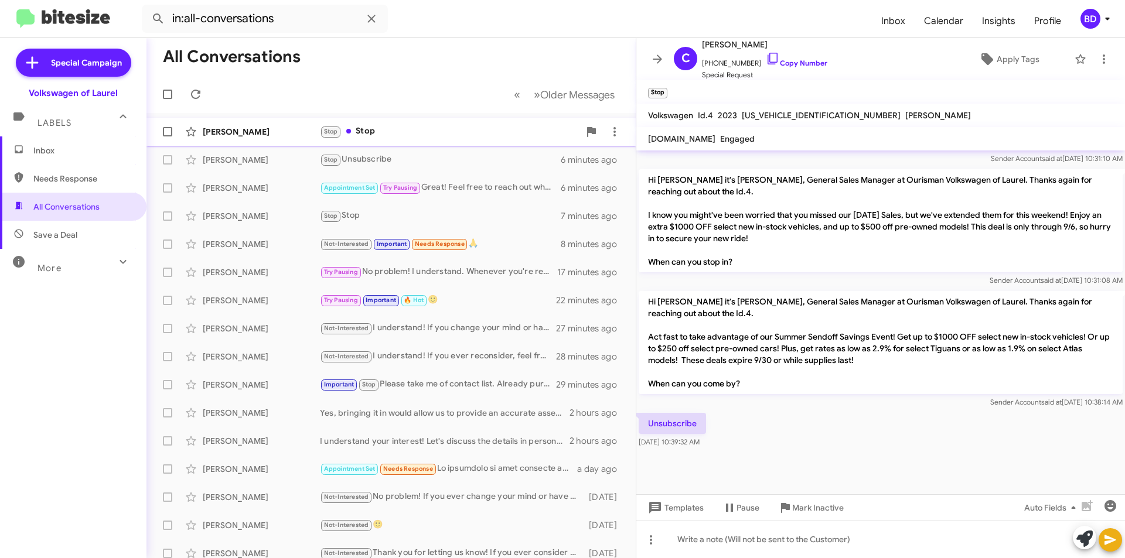
click at [415, 132] on div "Stop Stop" at bounding box center [449, 131] width 259 height 13
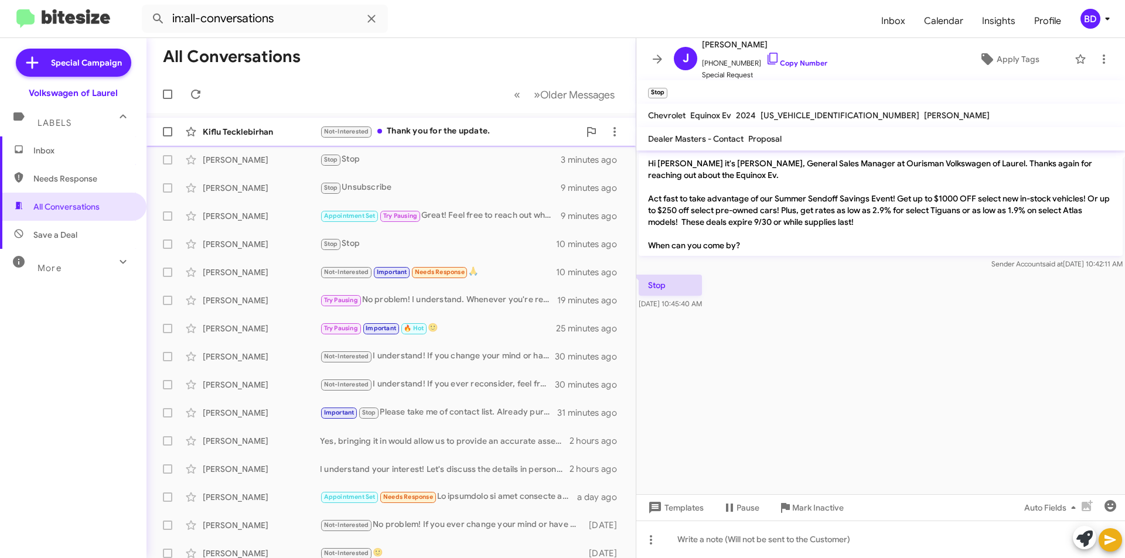
click at [448, 136] on div "Not-Interested Thank you for the update." at bounding box center [449, 131] width 259 height 13
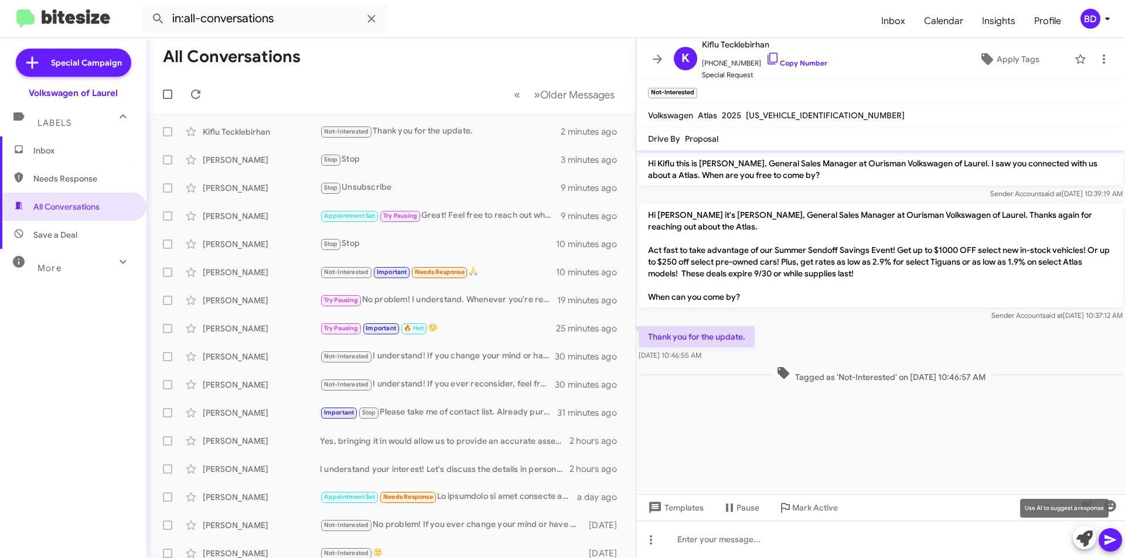
click at [1084, 531] on icon at bounding box center [1084, 539] width 16 height 16
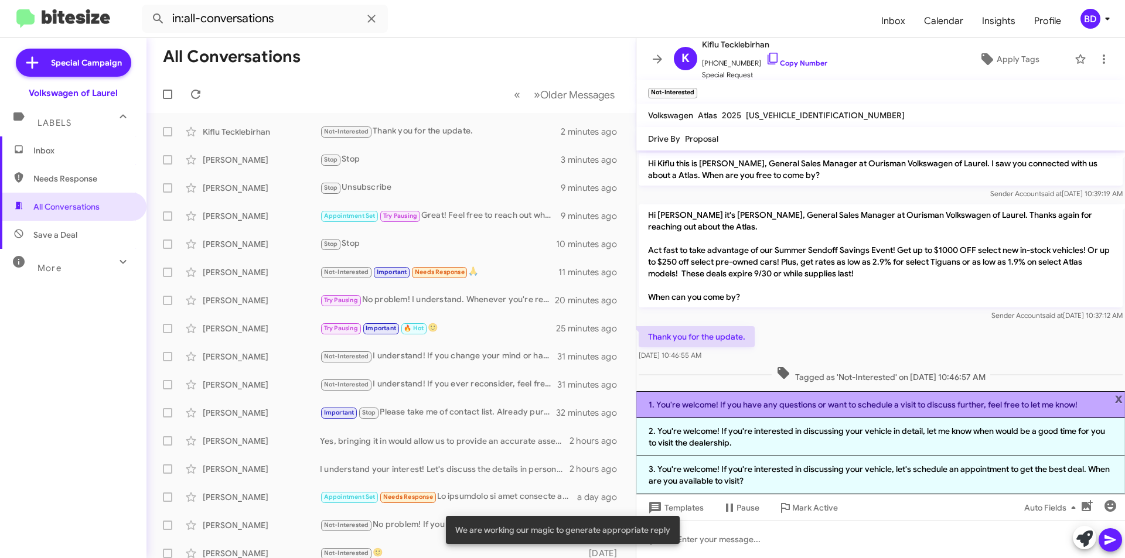
click at [842, 405] on li "1. You're welcome! If you have any questions or want to schedule a visit to dis…" at bounding box center [880, 404] width 488 height 27
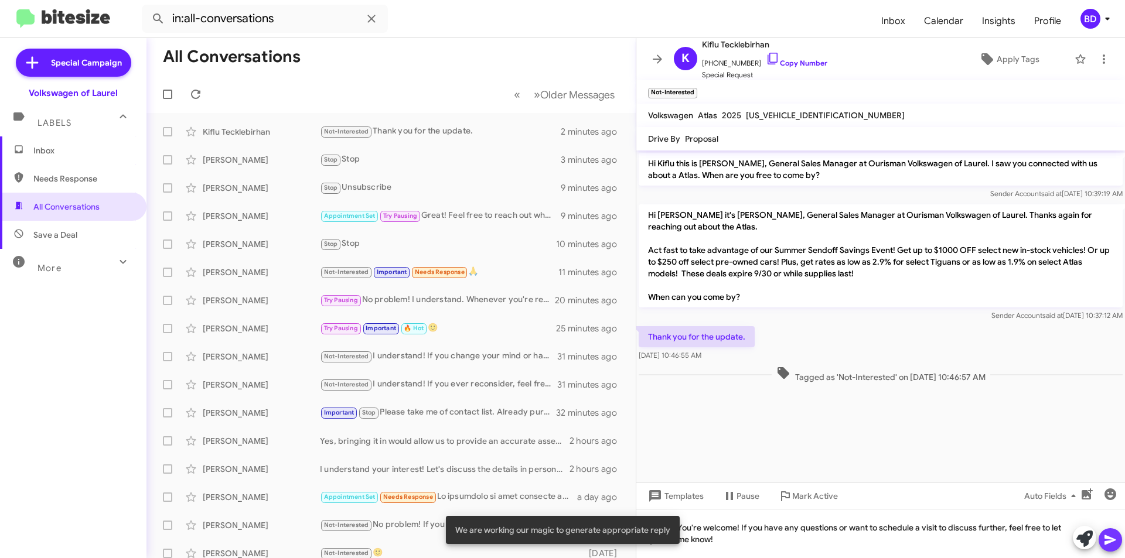
click at [1111, 541] on icon at bounding box center [1109, 540] width 11 height 10
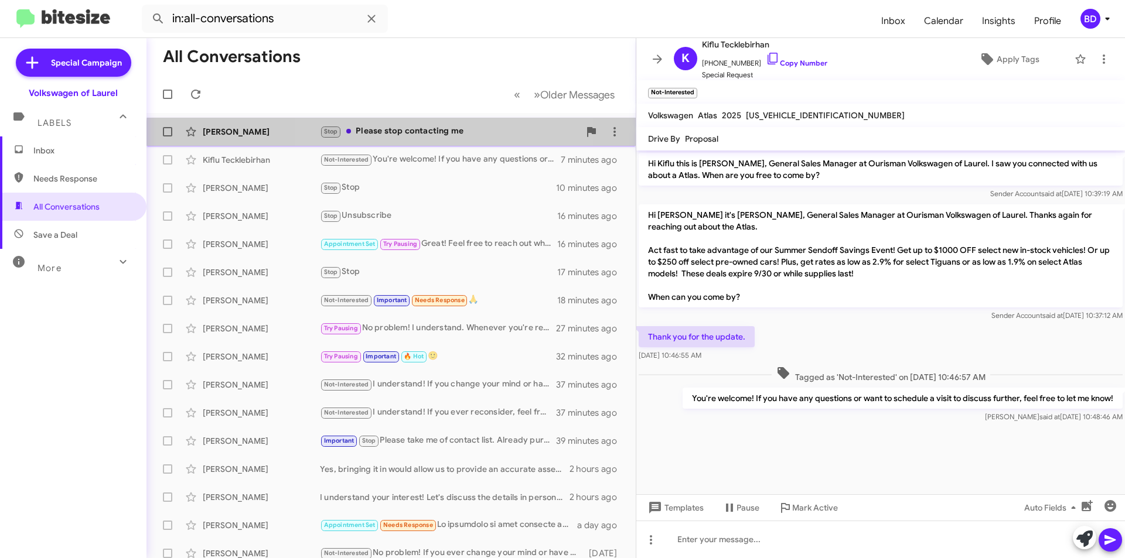
click at [408, 137] on div "Stop Please stop contacting me" at bounding box center [449, 131] width 259 height 13
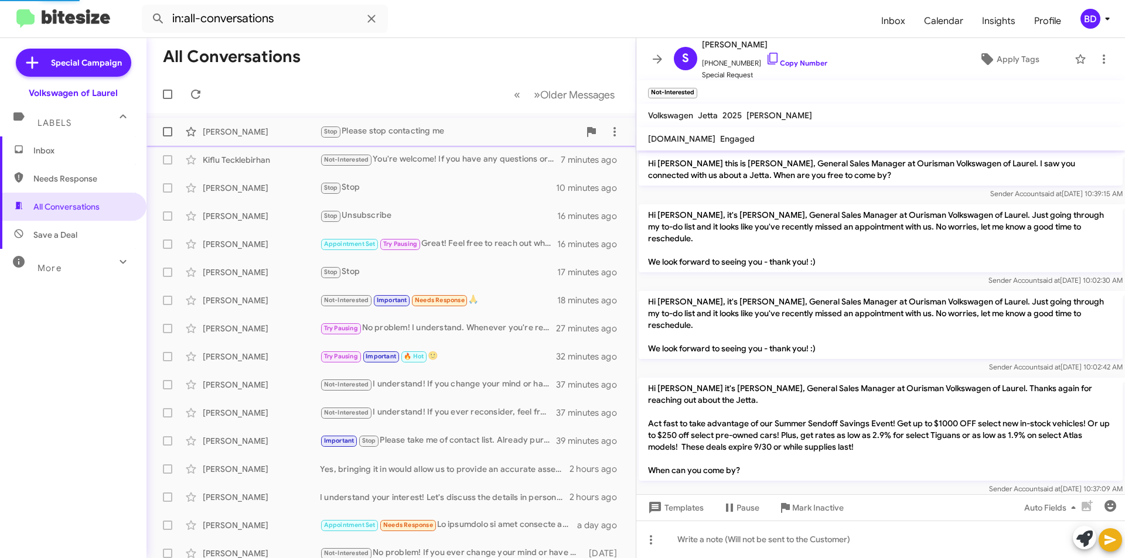
scroll to position [34, 0]
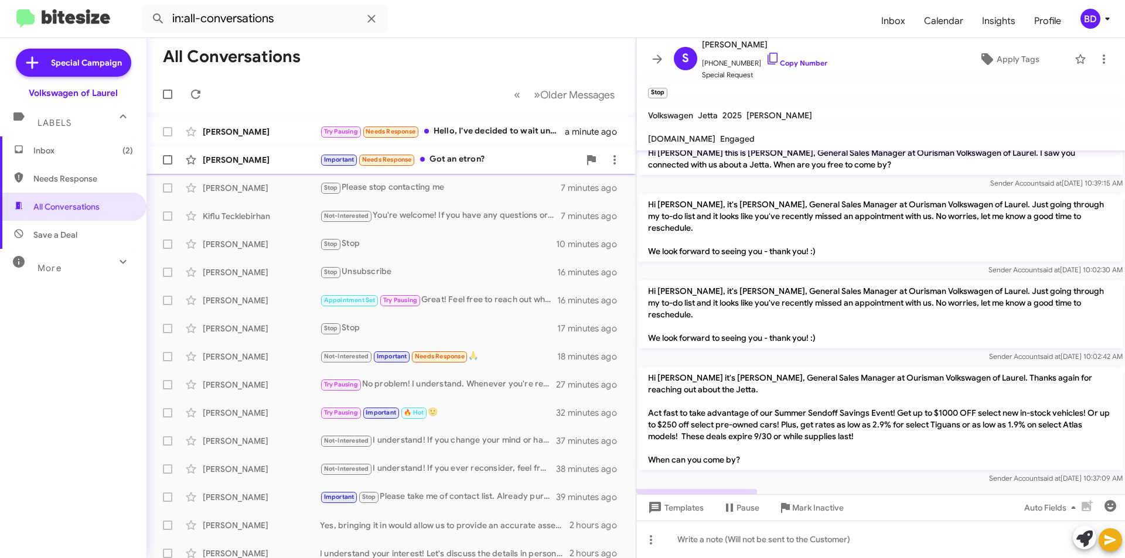
click at [503, 161] on div "Important Needs Response Got an etron?" at bounding box center [449, 159] width 259 height 13
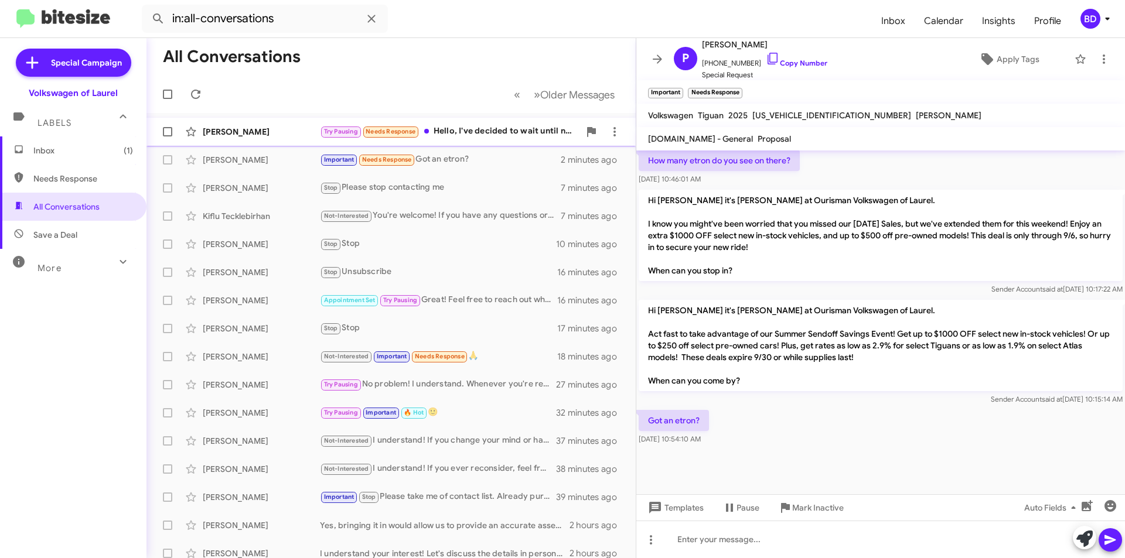
click at [479, 132] on div "Try Pausing Needs Response Hello, I've decided to wait until next year when I p…" at bounding box center [449, 131] width 259 height 13
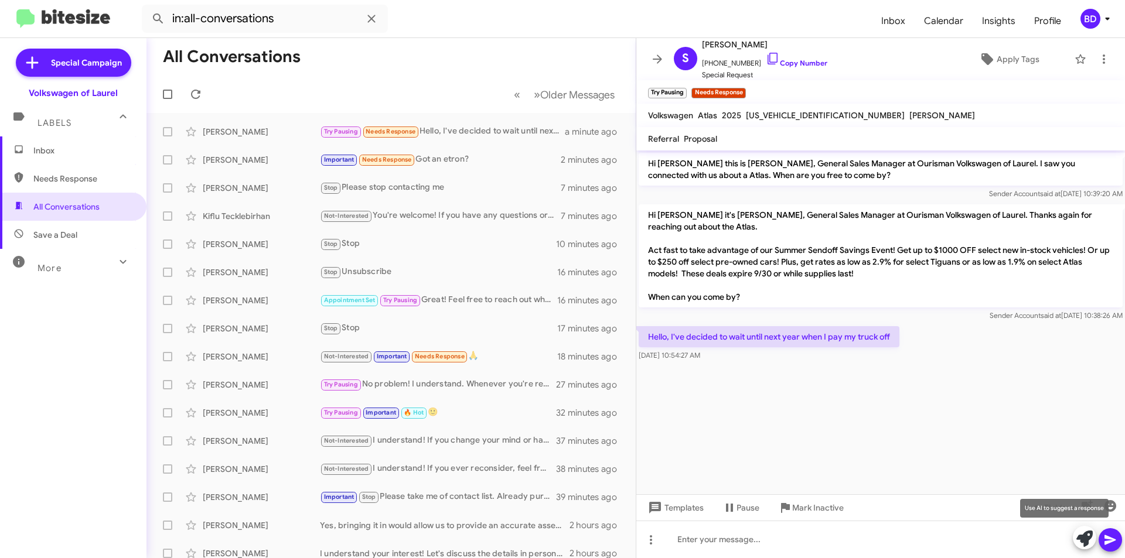
click at [1085, 540] on icon at bounding box center [1084, 539] width 16 height 16
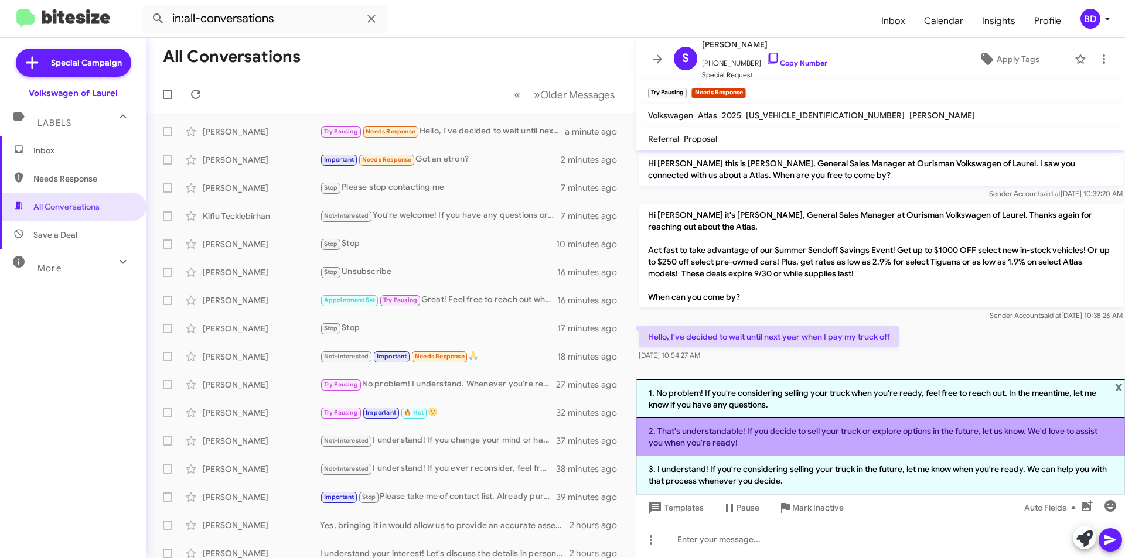
click at [803, 442] on li "2. That's understandable! If you decide to sell your truck or explore options i…" at bounding box center [880, 437] width 488 height 38
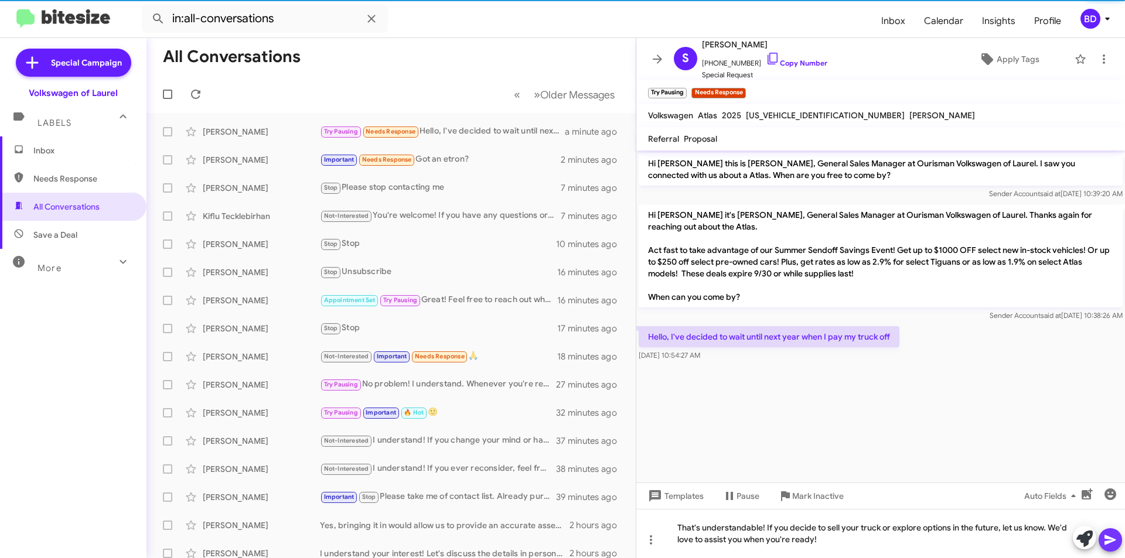
click at [1111, 538] on icon at bounding box center [1110, 540] width 14 height 14
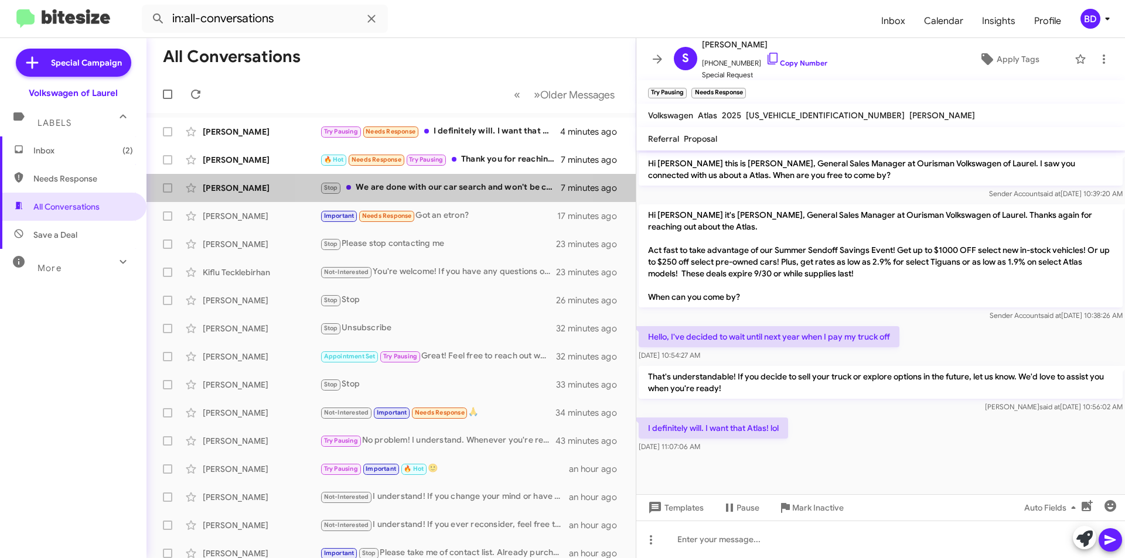
click at [455, 189] on div "Stop We are done with our car search and won't be coming to see more cars. Take…" at bounding box center [440, 187] width 241 height 13
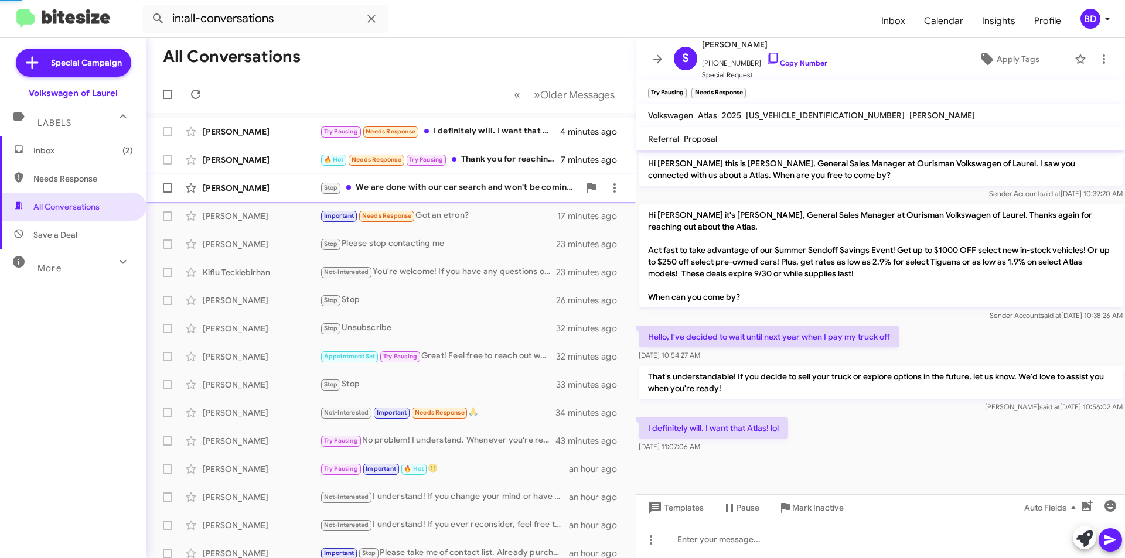
scroll to position [3, 0]
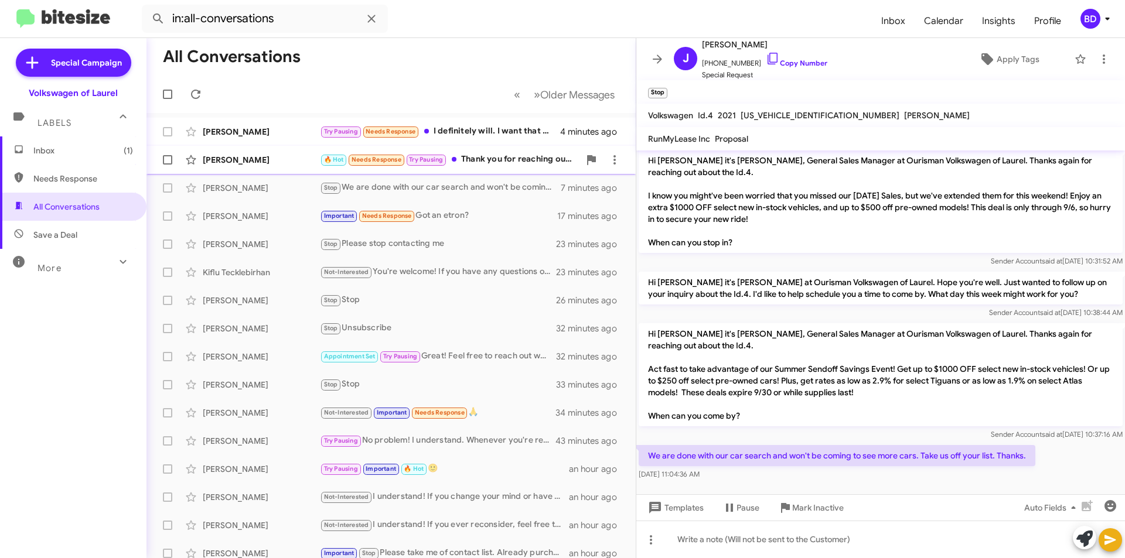
click at [494, 157] on div "🔥 Hot Needs Response Try Pausing Thank you for reaching out, I am at a court he…" at bounding box center [449, 159] width 259 height 13
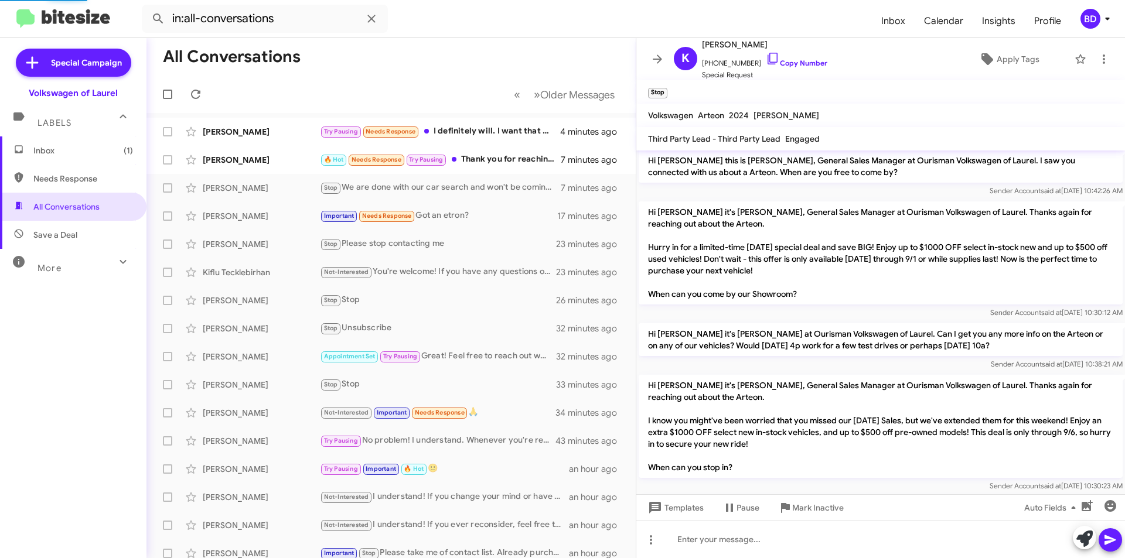
scroll to position [315, 0]
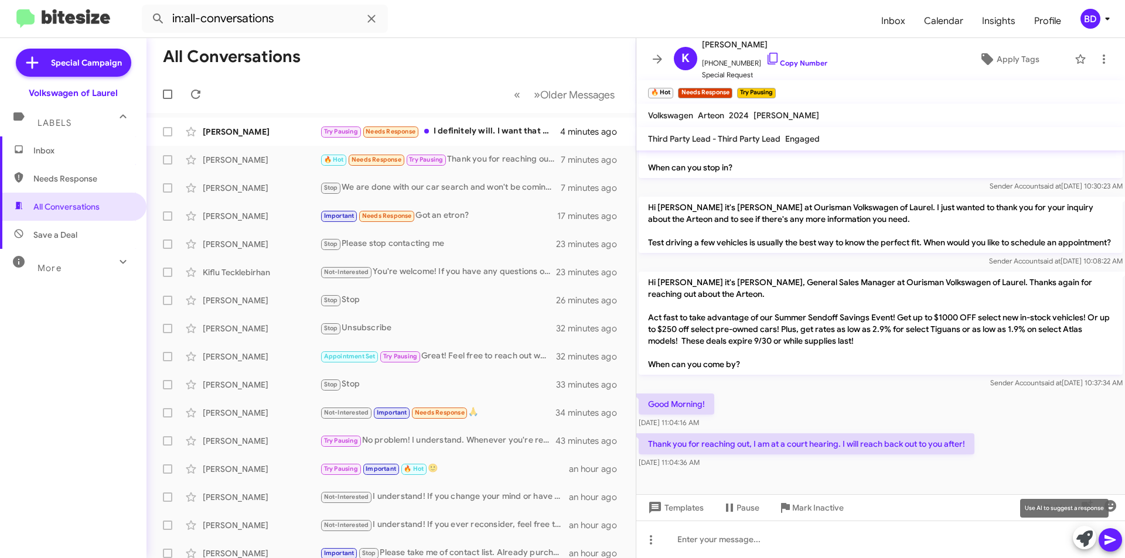
click at [1089, 533] on icon at bounding box center [1084, 539] width 16 height 16
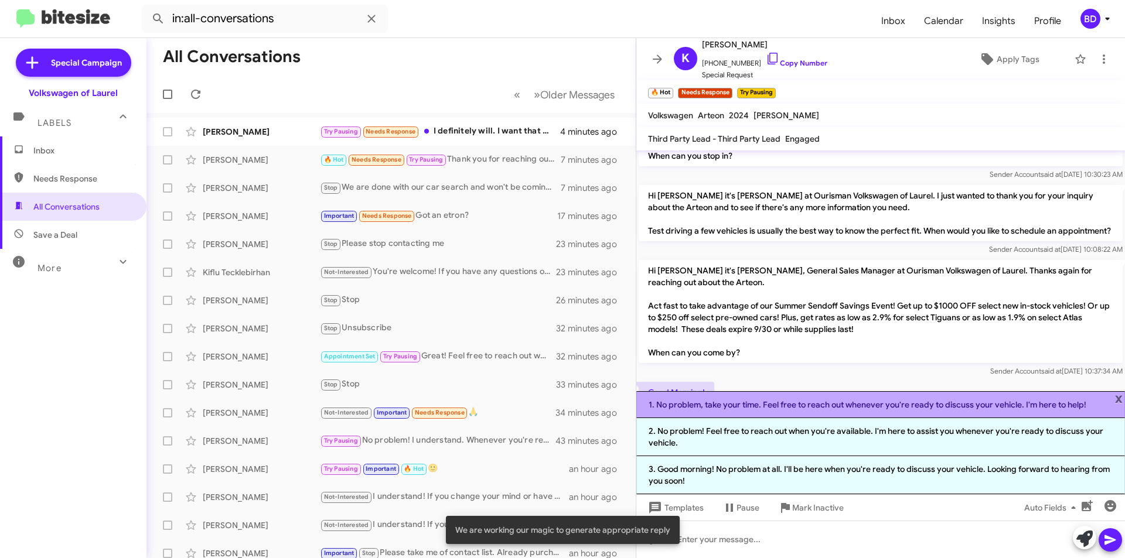
drag, startPoint x: 943, startPoint y: 402, endPoint x: 1014, endPoint y: 420, distance: 73.6
click at [944, 402] on li "1. No problem, take your time. Feel free to reach out whenever you're ready to …" at bounding box center [880, 404] width 488 height 27
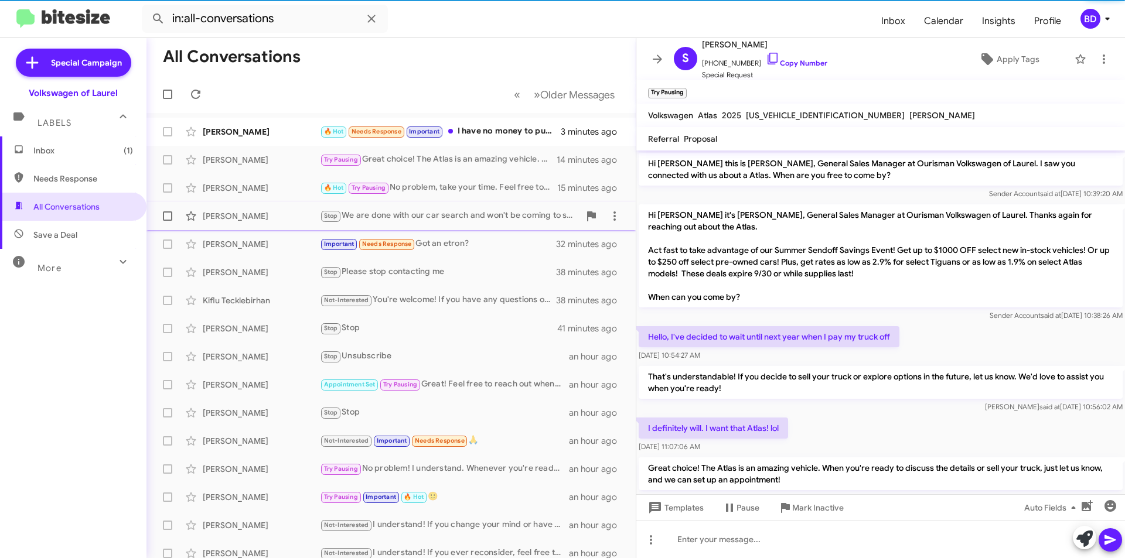
scroll to position [30, 0]
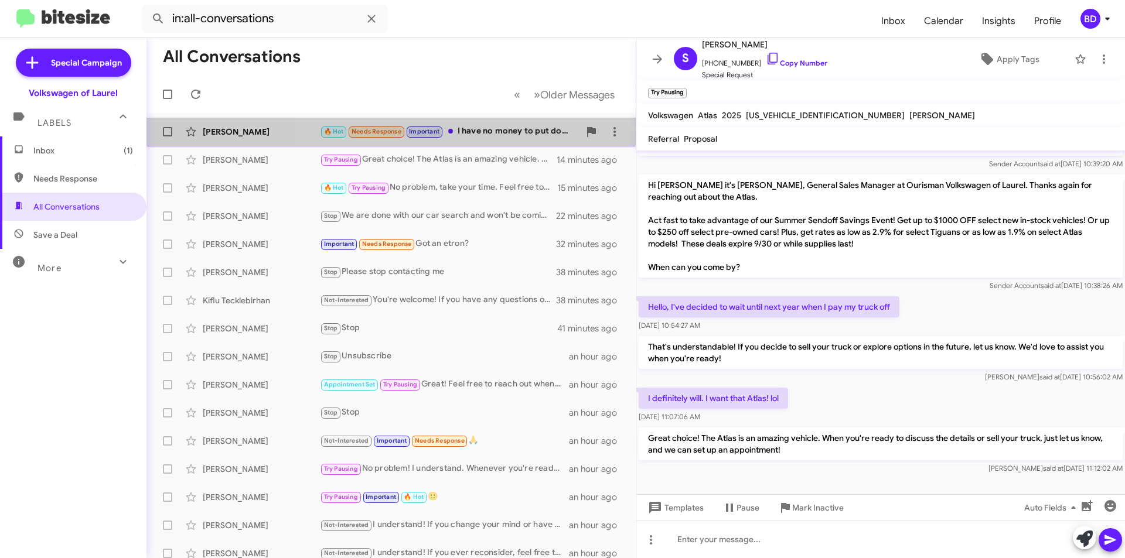
click at [498, 132] on div "🔥 Hot Needs Response Important I have no money to put down" at bounding box center [449, 131] width 259 height 13
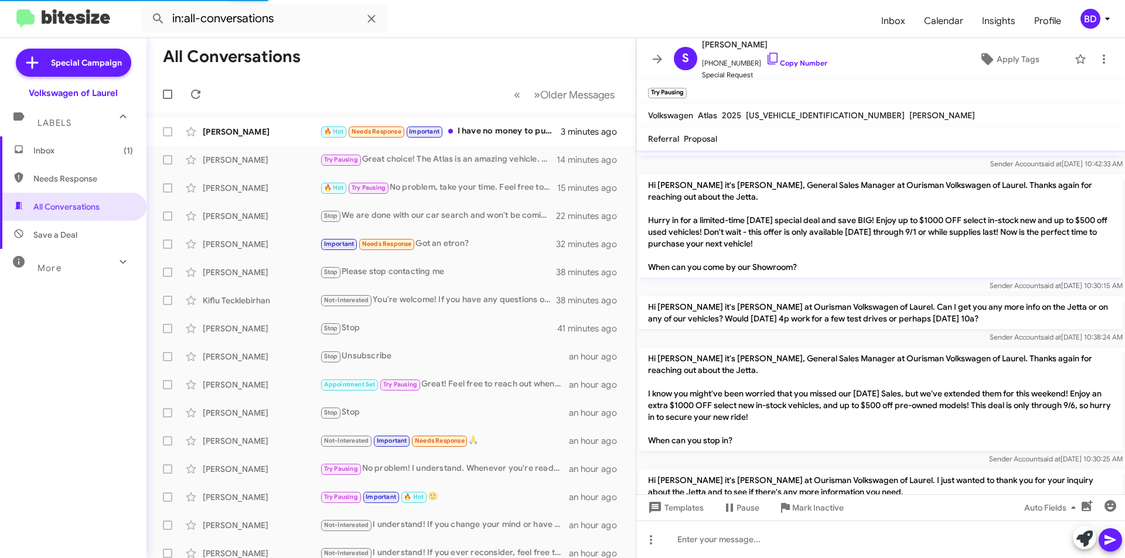
scroll to position [486, 0]
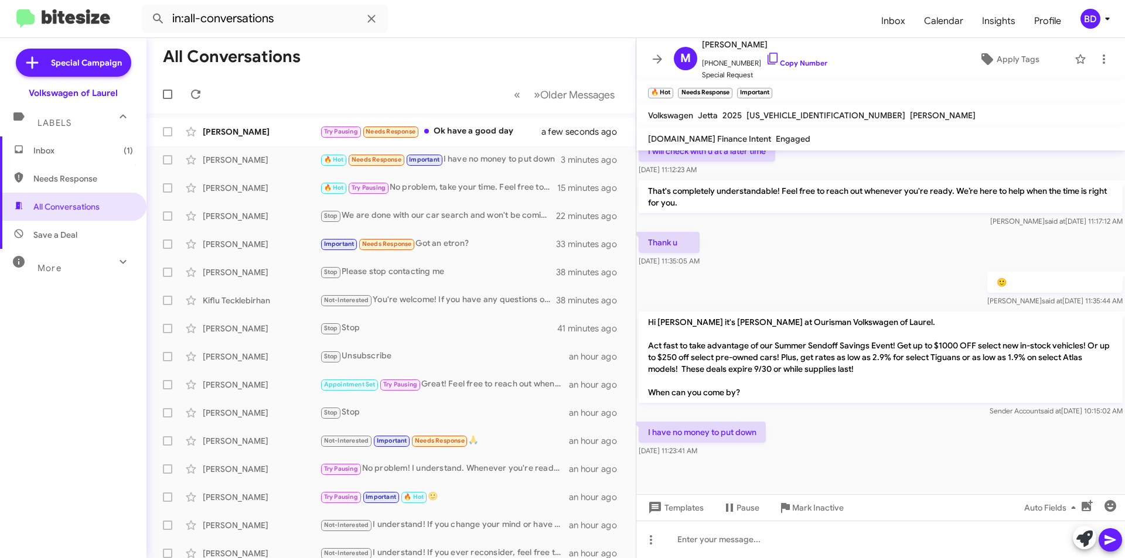
drag, startPoint x: 743, startPoint y: 255, endPoint x: 1003, endPoint y: 460, distance: 331.1
click at [1003, 460] on div at bounding box center [880, 476] width 488 height 35
click at [794, 62] on link "Copy Number" at bounding box center [797, 63] width 62 height 9
drag, startPoint x: 480, startPoint y: 83, endPoint x: 300, endPoint y: 62, distance: 180.4
click at [479, 83] on mat-toolbar-row "« Previous » Next Older Messages" at bounding box center [390, 94] width 489 height 37
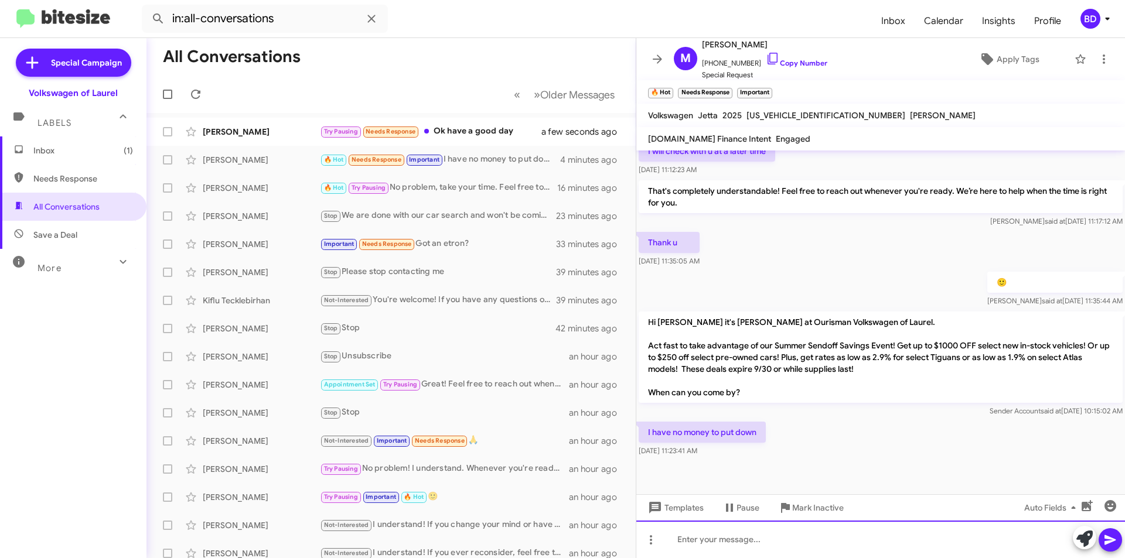
drag, startPoint x: 699, startPoint y: 545, endPoint x: 701, endPoint y: 534, distance: 11.9
click at [699, 545] on div at bounding box center [880, 539] width 488 height 37
click at [1104, 542] on icon at bounding box center [1110, 540] width 14 height 14
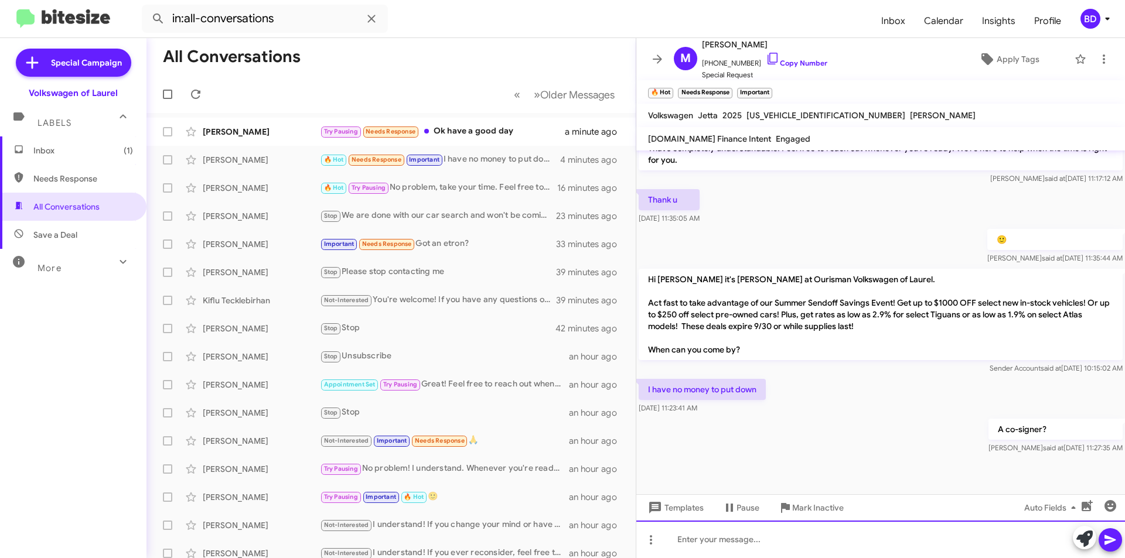
scroll to position [528, 0]
click at [488, 129] on div "Try Pausing Needs Response Ok have a good day" at bounding box center [449, 131] width 259 height 13
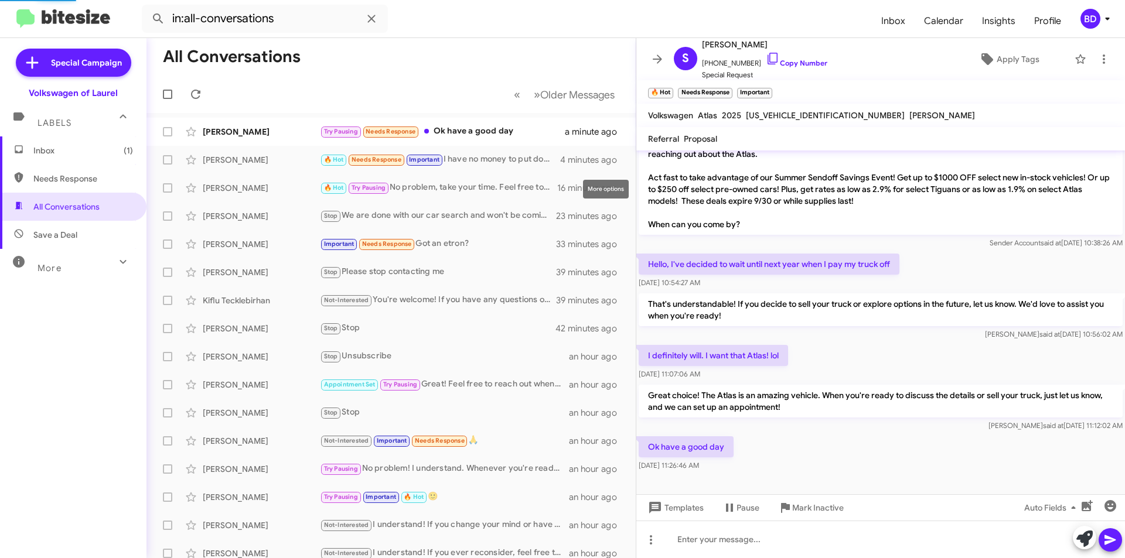
scroll to position [73, 0]
click at [1106, 507] on icon "button" at bounding box center [1110, 506] width 12 height 12
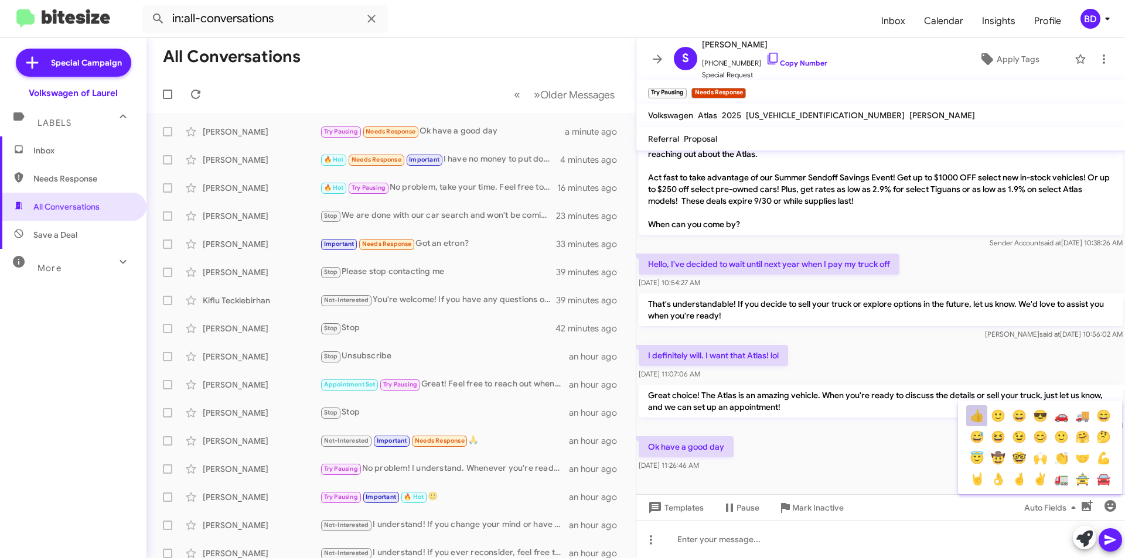
click at [986, 414] on button "👍" at bounding box center [976, 415] width 21 height 21
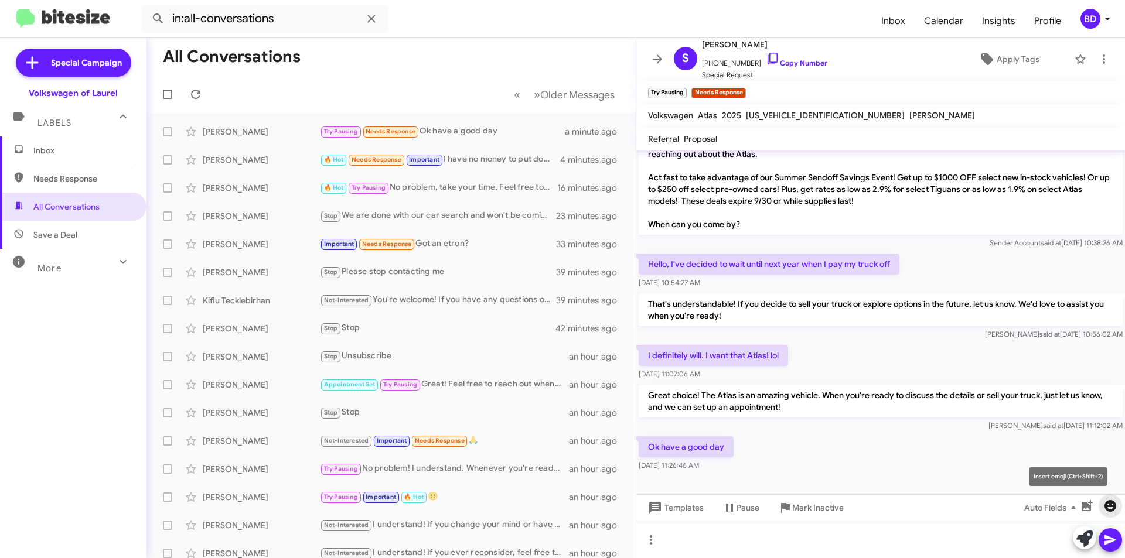
click at [1112, 507] on icon "button" at bounding box center [1110, 506] width 12 height 12
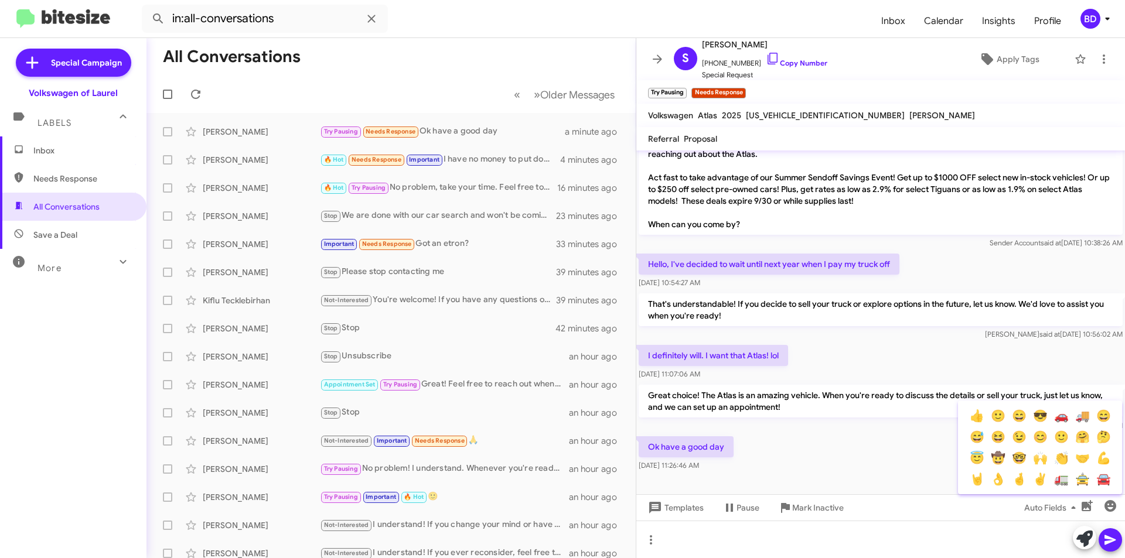
click at [1001, 413] on button "🙂" at bounding box center [997, 415] width 21 height 21
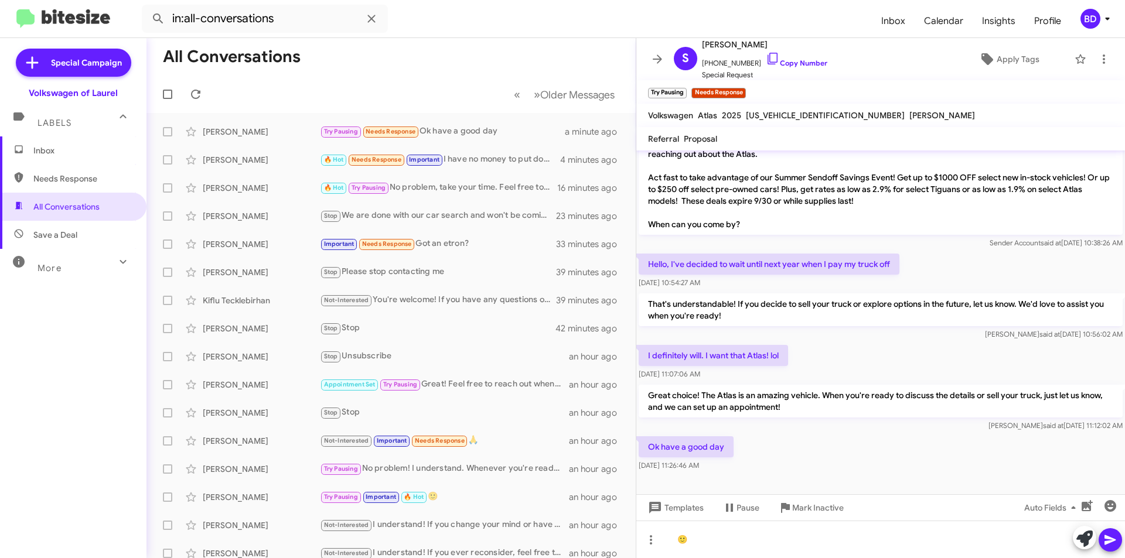
click at [1108, 538] on icon at bounding box center [1109, 540] width 11 height 10
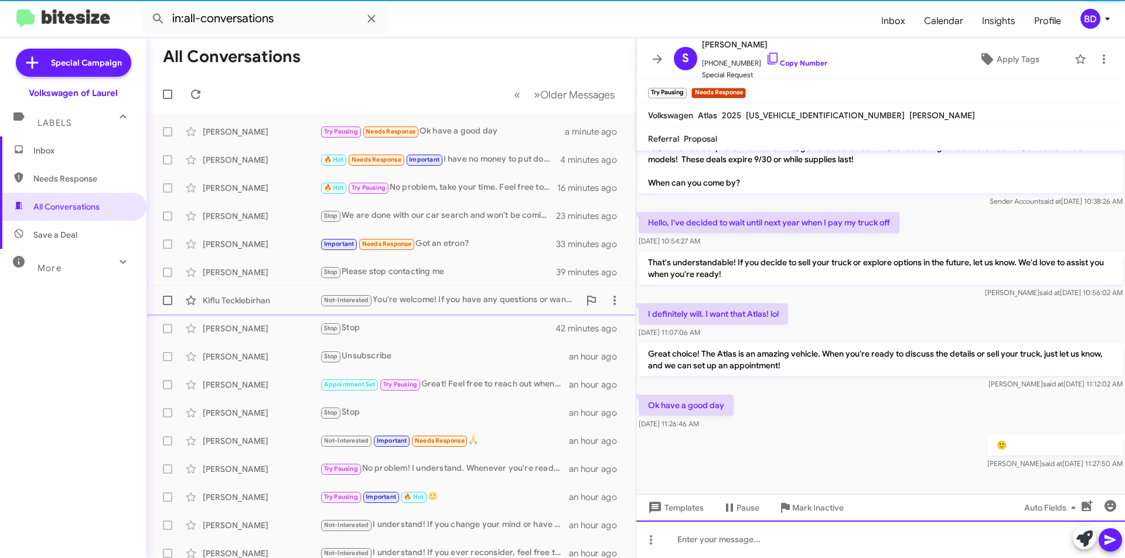
scroll to position [115, 0]
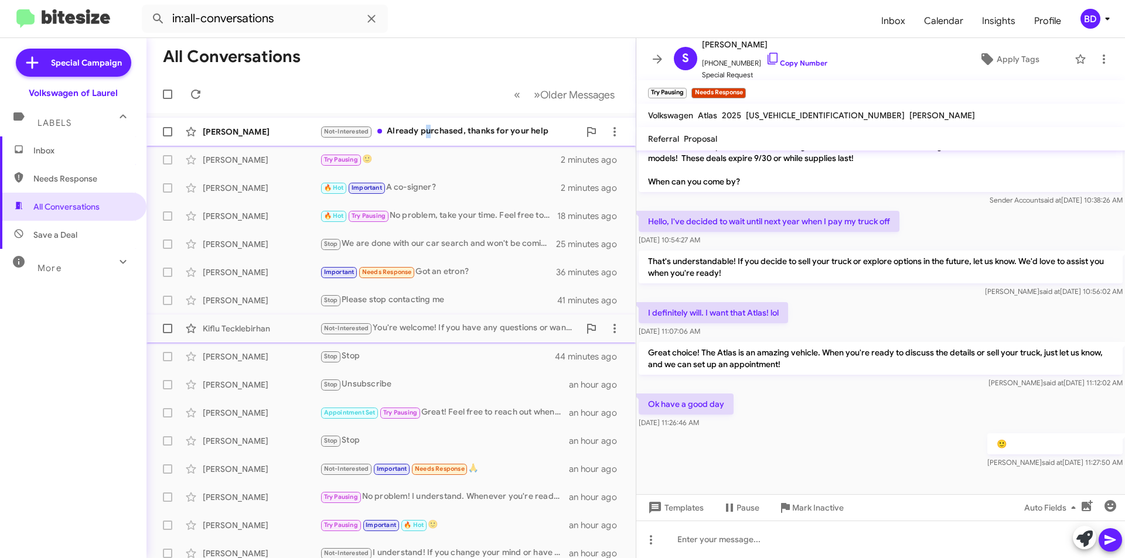
click at [426, 127] on div "Not-Interested Already purchased, thanks for your help" at bounding box center [449, 131] width 259 height 13
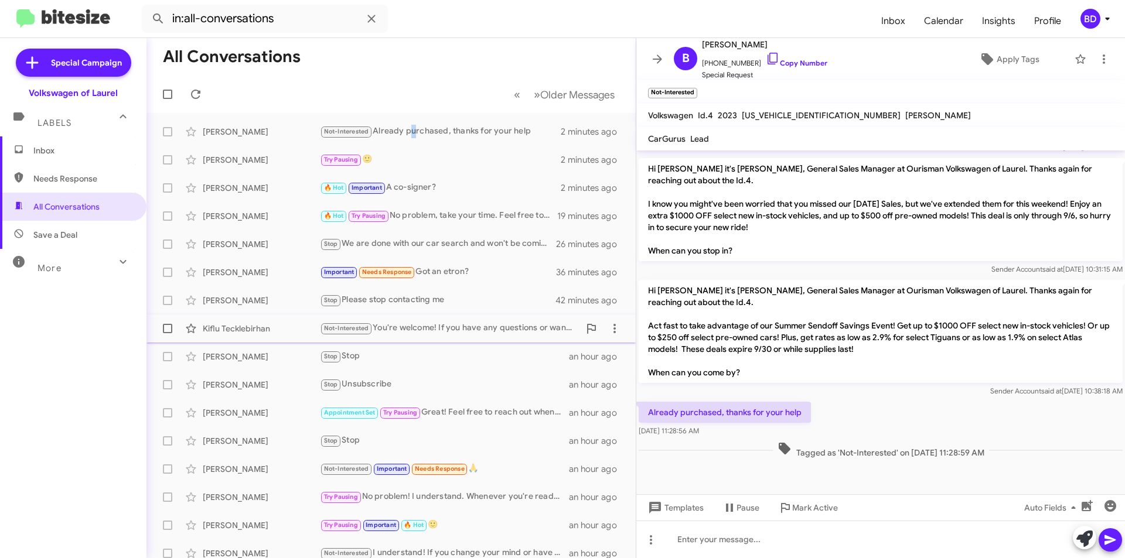
scroll to position [1212, 0]
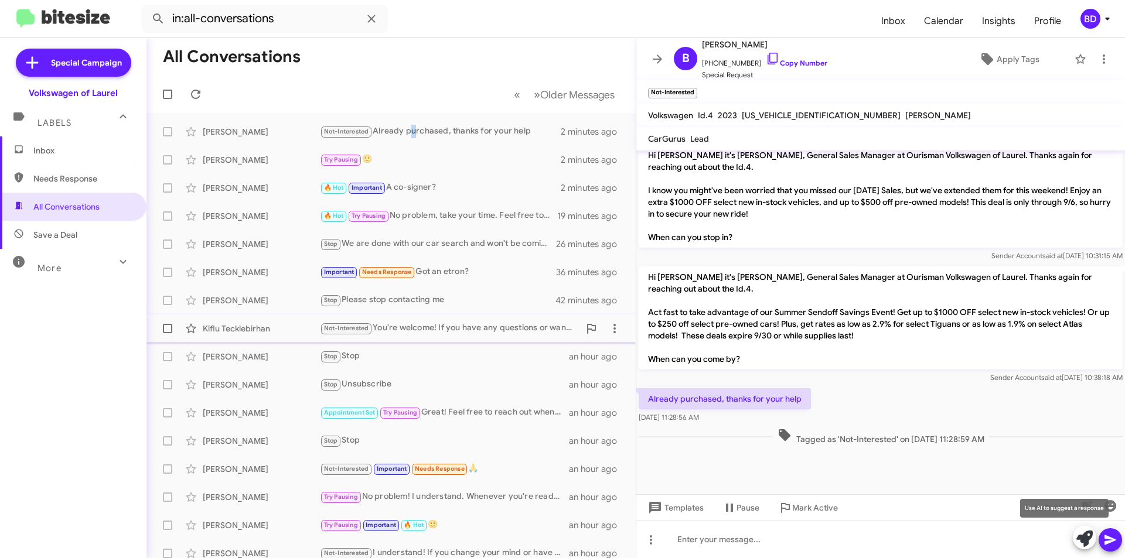
click at [1079, 542] on icon at bounding box center [1084, 539] width 16 height 16
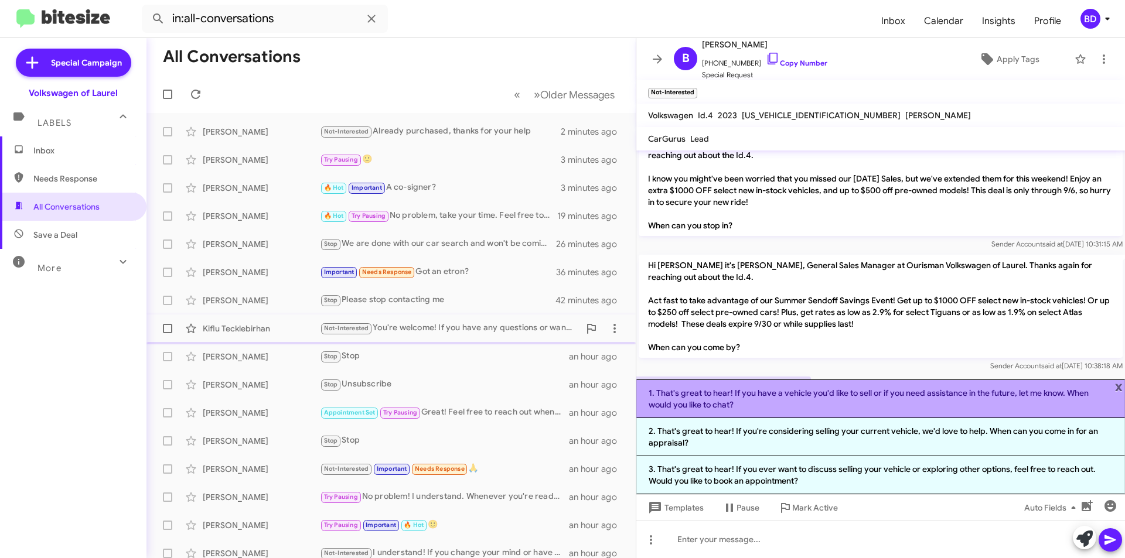
click at [798, 396] on li "1. That's great to hear! If you have a vehicle you'd like to sell or if you nee…" at bounding box center [880, 399] width 488 height 39
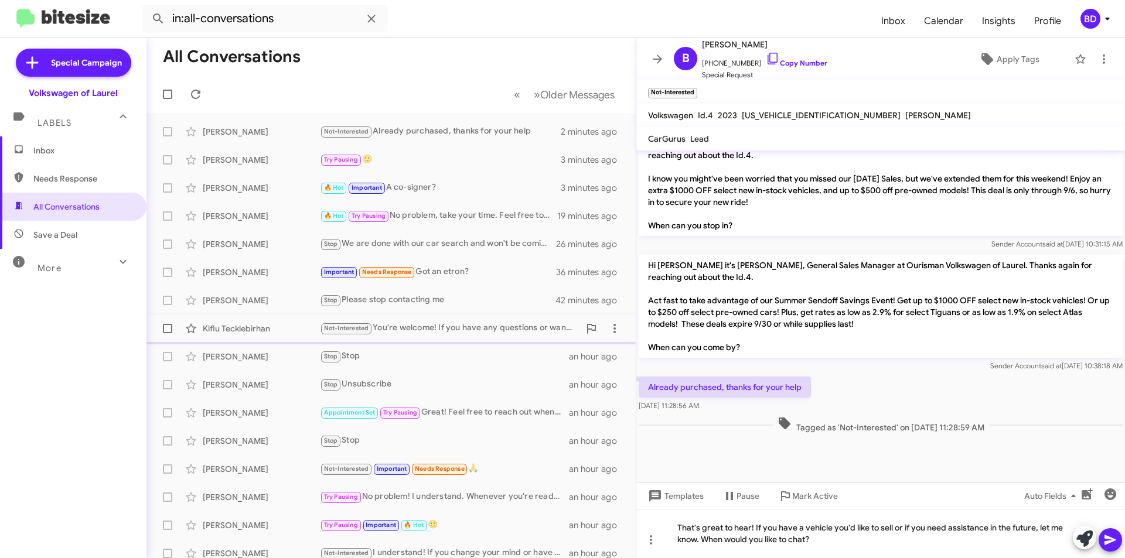
click at [1106, 539] on icon at bounding box center [1110, 540] width 14 height 14
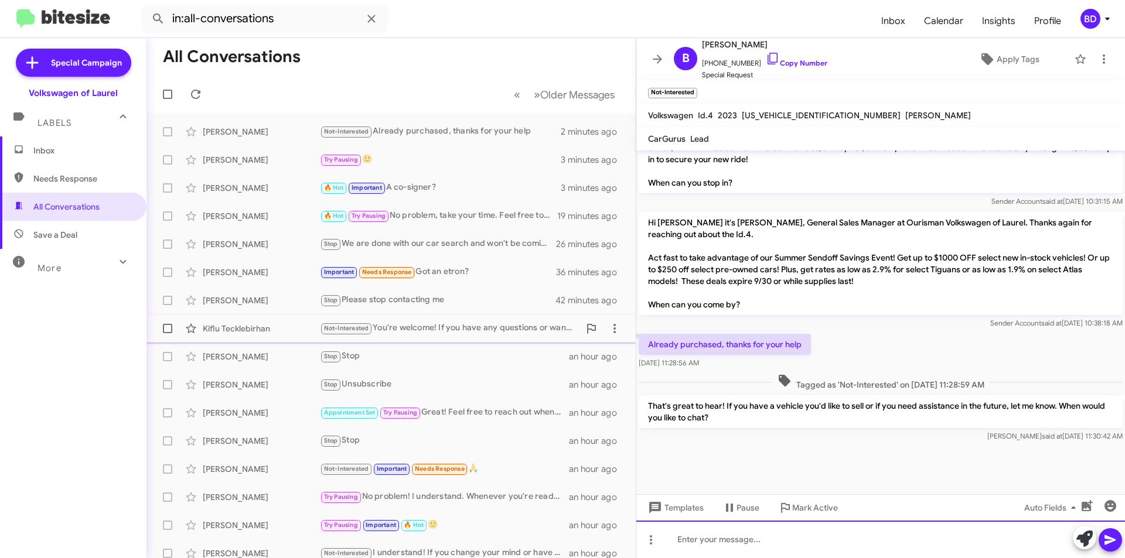
scroll to position [1267, 0]
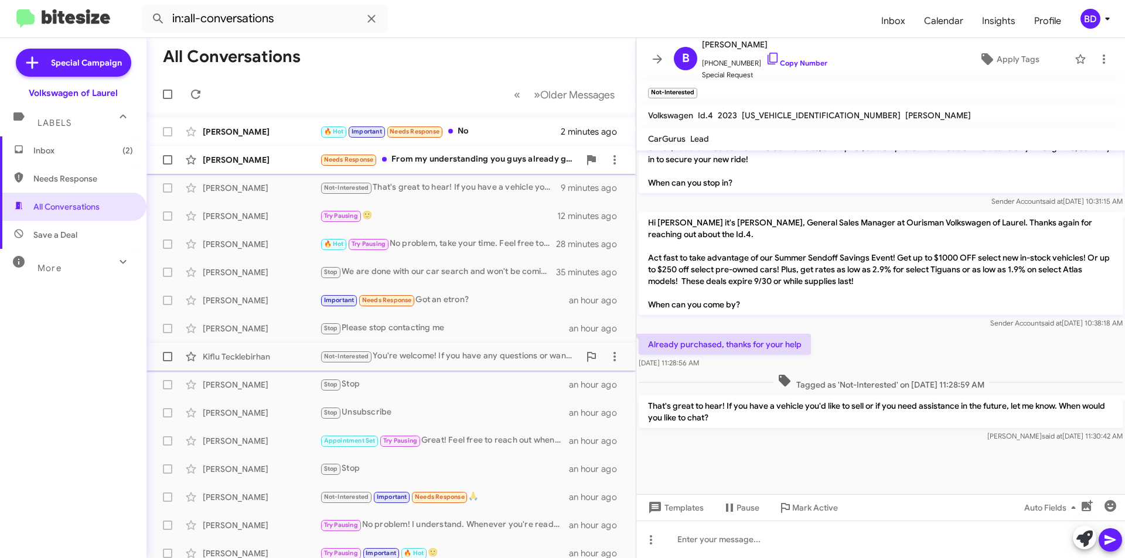
click at [441, 163] on div "Needs Response From my understanding you guys already gave me your best price f…" at bounding box center [449, 159] width 259 height 13
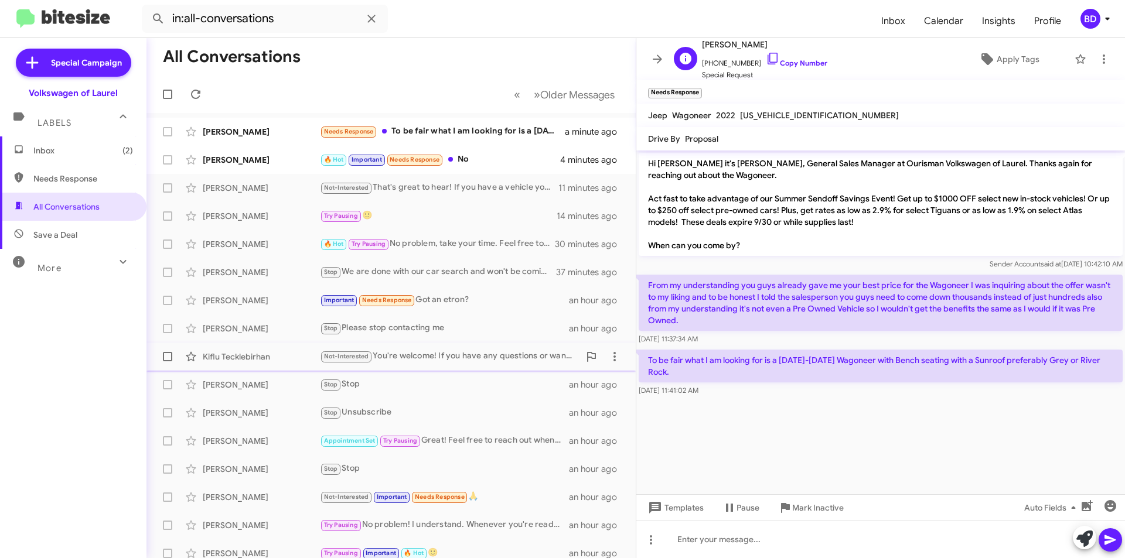
drag, startPoint x: 812, startPoint y: 60, endPoint x: 810, endPoint y: 71, distance: 10.7
click at [811, 60] on link "Copy Number" at bounding box center [797, 63] width 62 height 9
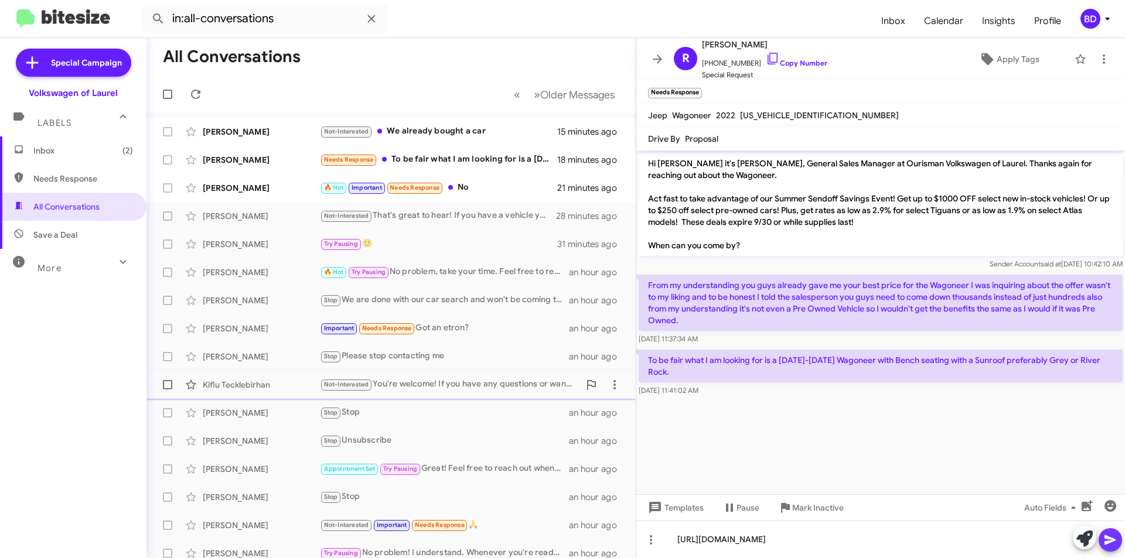
click at [1108, 546] on icon at bounding box center [1110, 540] width 14 height 14
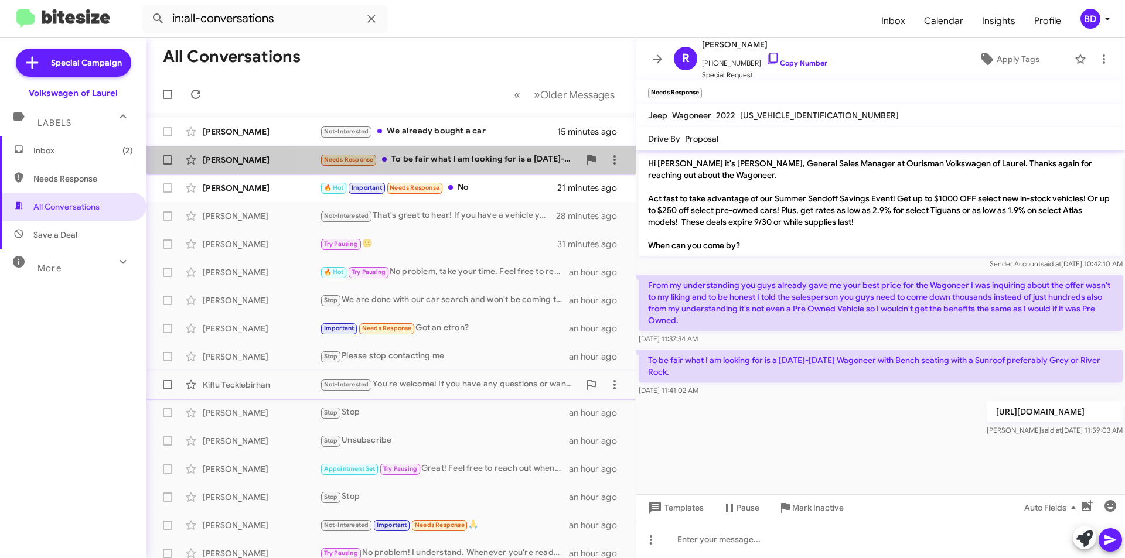
click at [494, 163] on div "Needs Response To be fair what I am looking for is a 2022-2024 Wagoneer with Be…" at bounding box center [449, 159] width 259 height 13
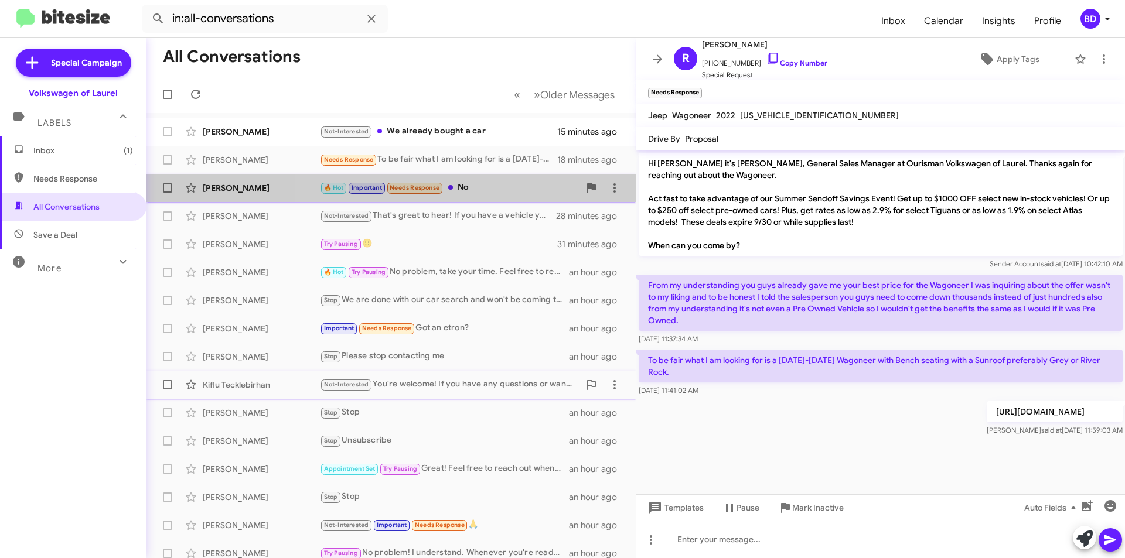
click at [508, 194] on div "🔥 Hot Important Needs Response No" at bounding box center [449, 187] width 259 height 13
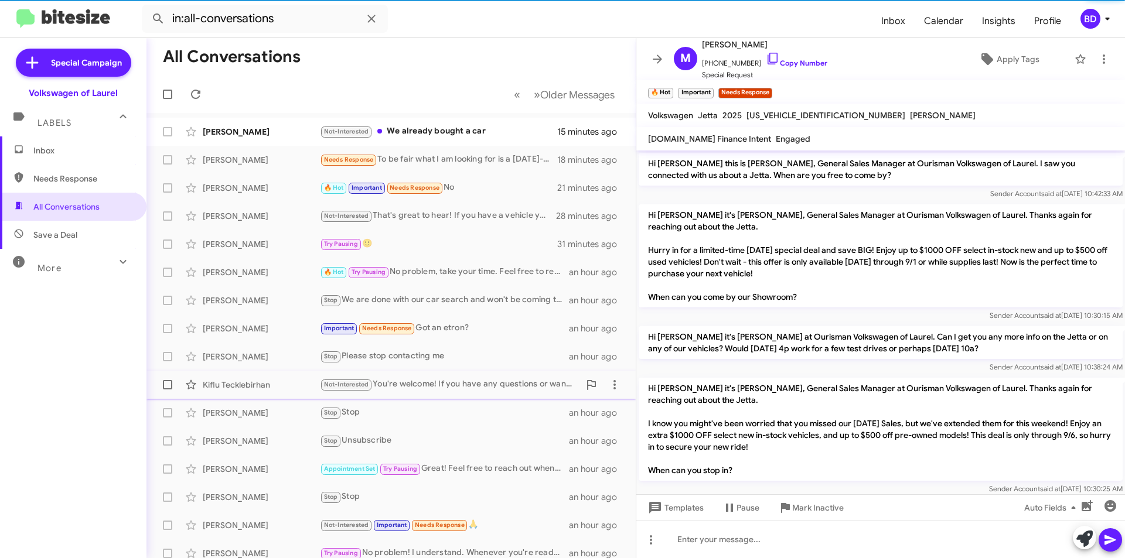
scroll to position [571, 0]
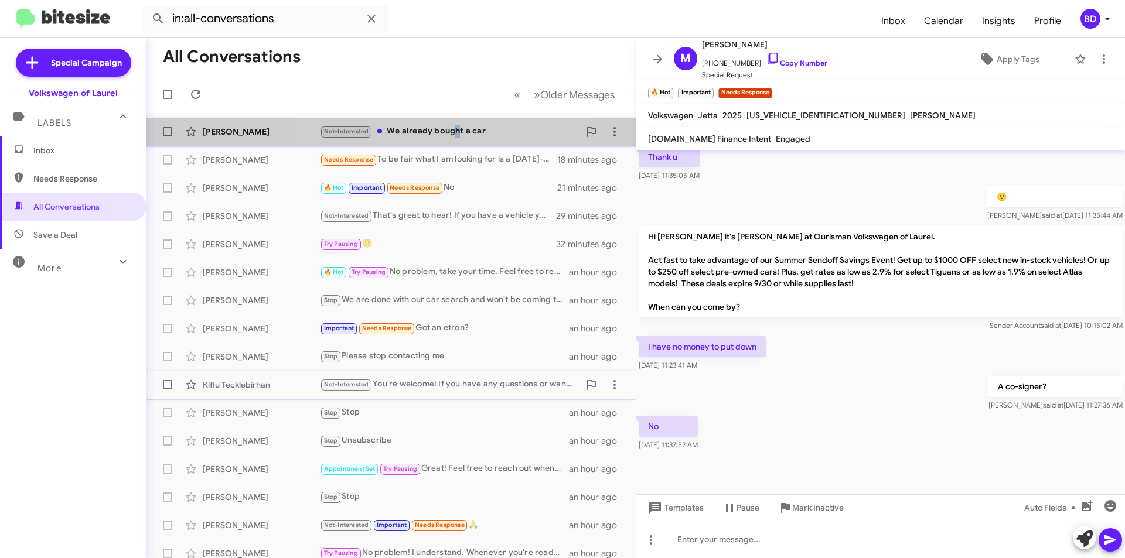
click at [455, 131] on div "Not-Interested We already bought a car" at bounding box center [449, 131] width 259 height 13
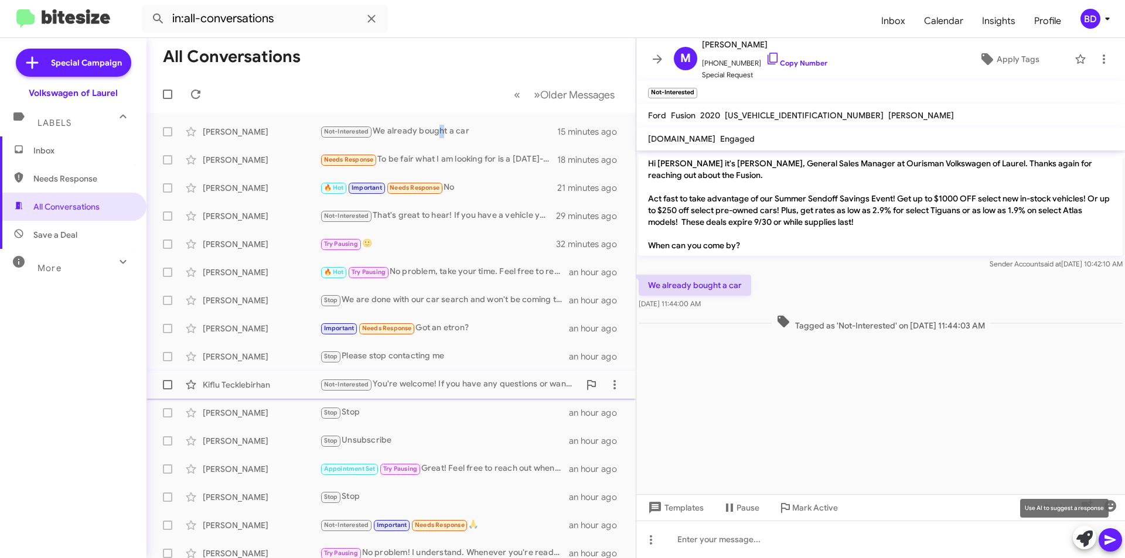
click at [1082, 544] on icon at bounding box center [1084, 539] width 16 height 16
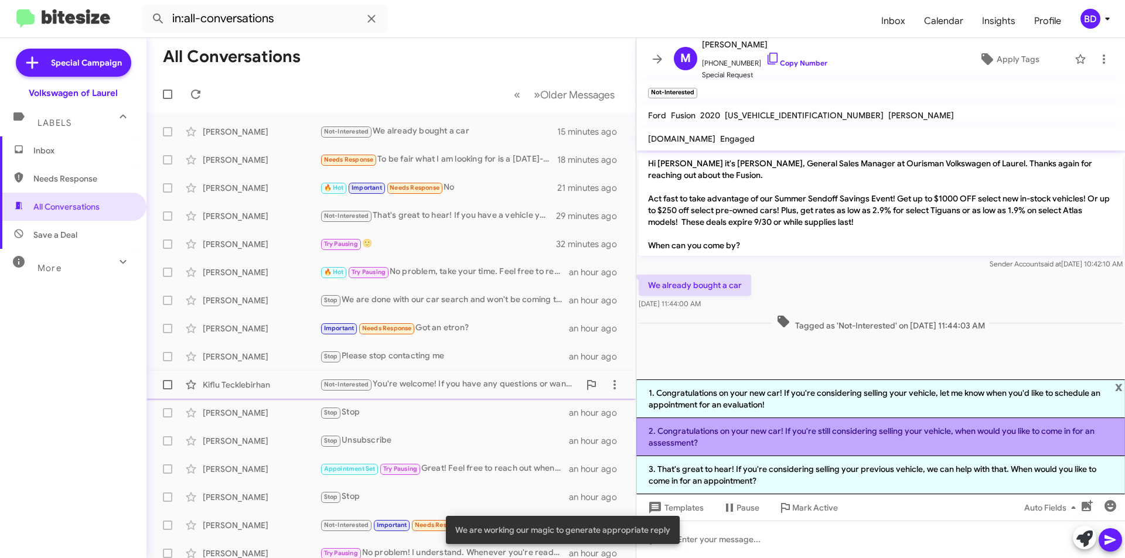
click at [859, 439] on li "2. Congratulations on your new car! If you're still considering selling your ve…" at bounding box center [880, 437] width 488 height 38
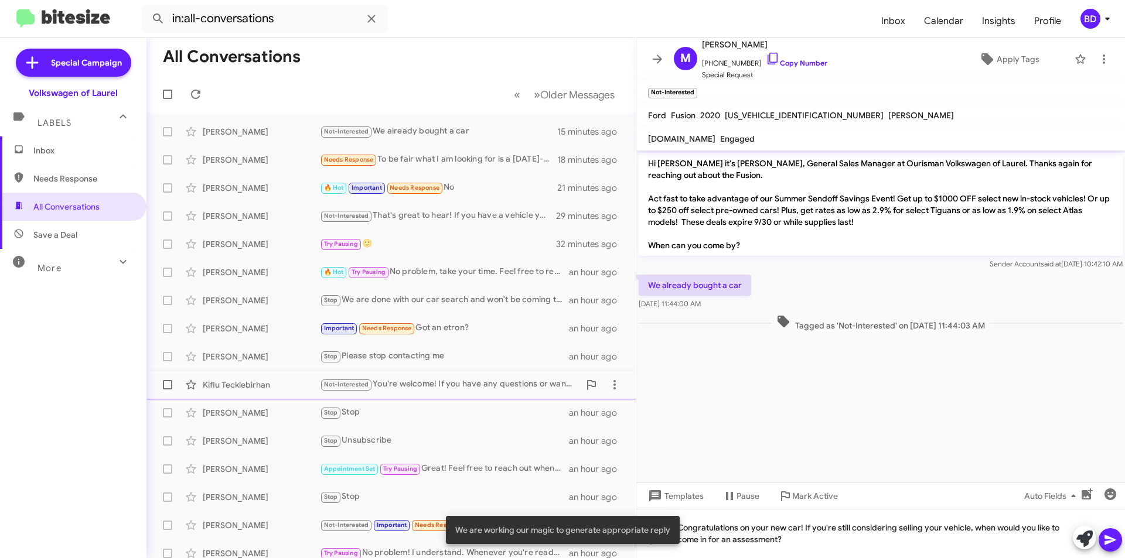
click at [1110, 542] on icon at bounding box center [1109, 540] width 11 height 10
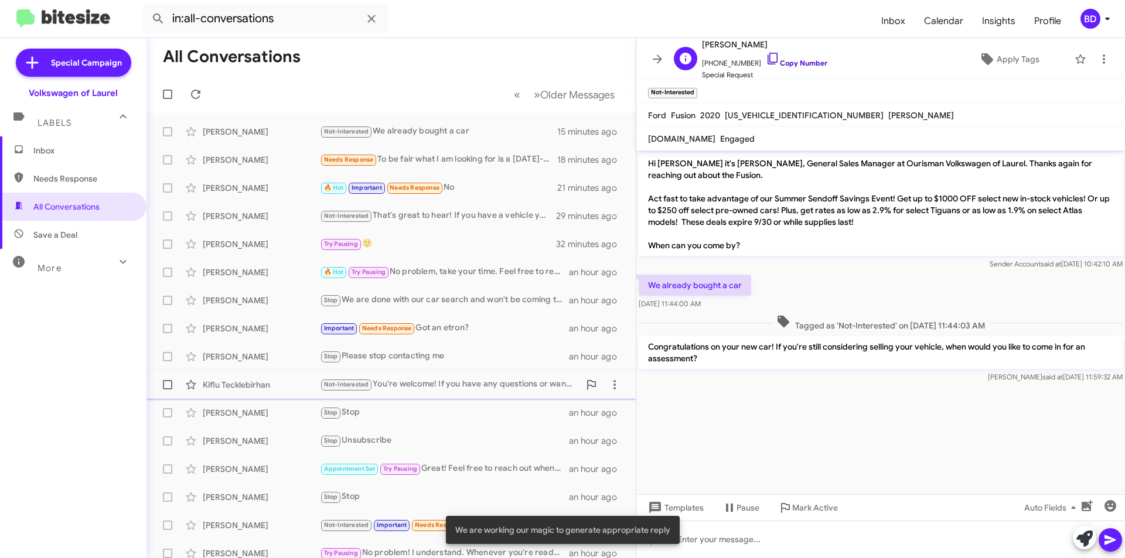
drag, startPoint x: 788, startPoint y: 63, endPoint x: 788, endPoint y: 73, distance: 10.5
click at [787, 63] on link "Copy Number" at bounding box center [797, 63] width 62 height 9
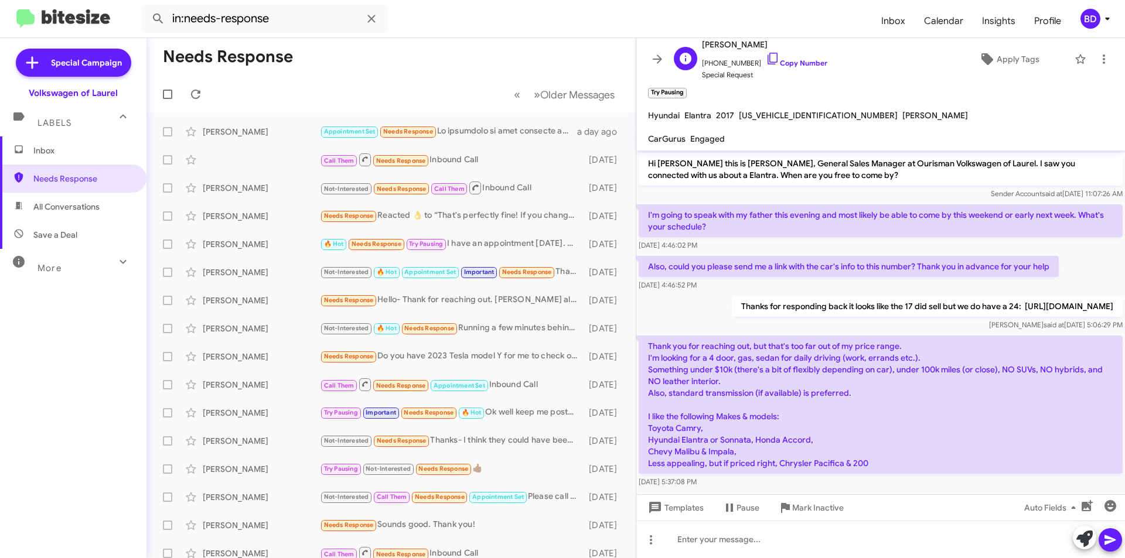
scroll to position [665, 0]
